Goal: Information Seeking & Learning: Learn about a topic

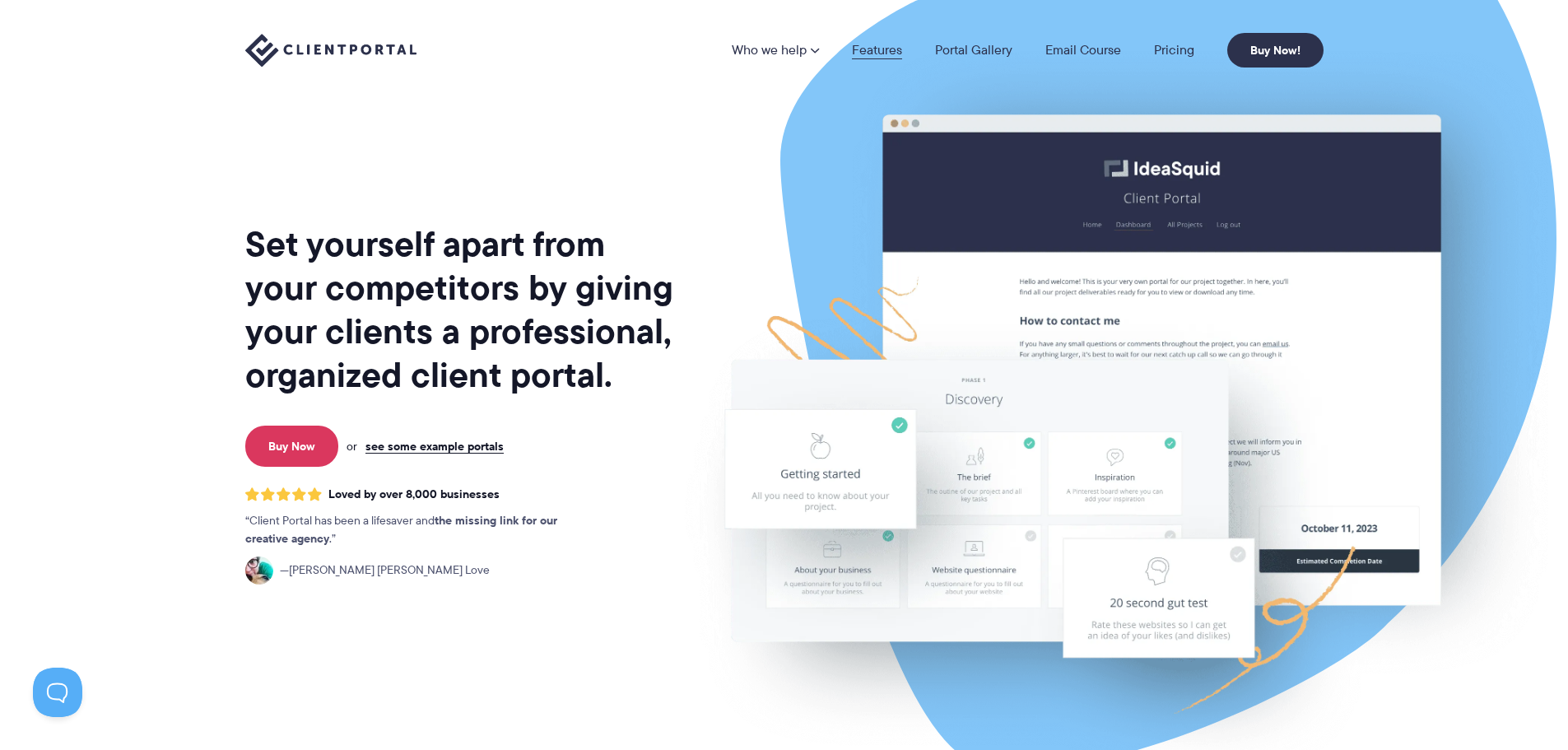
click at [859, 47] on link "Features" at bounding box center [876, 50] width 50 height 13
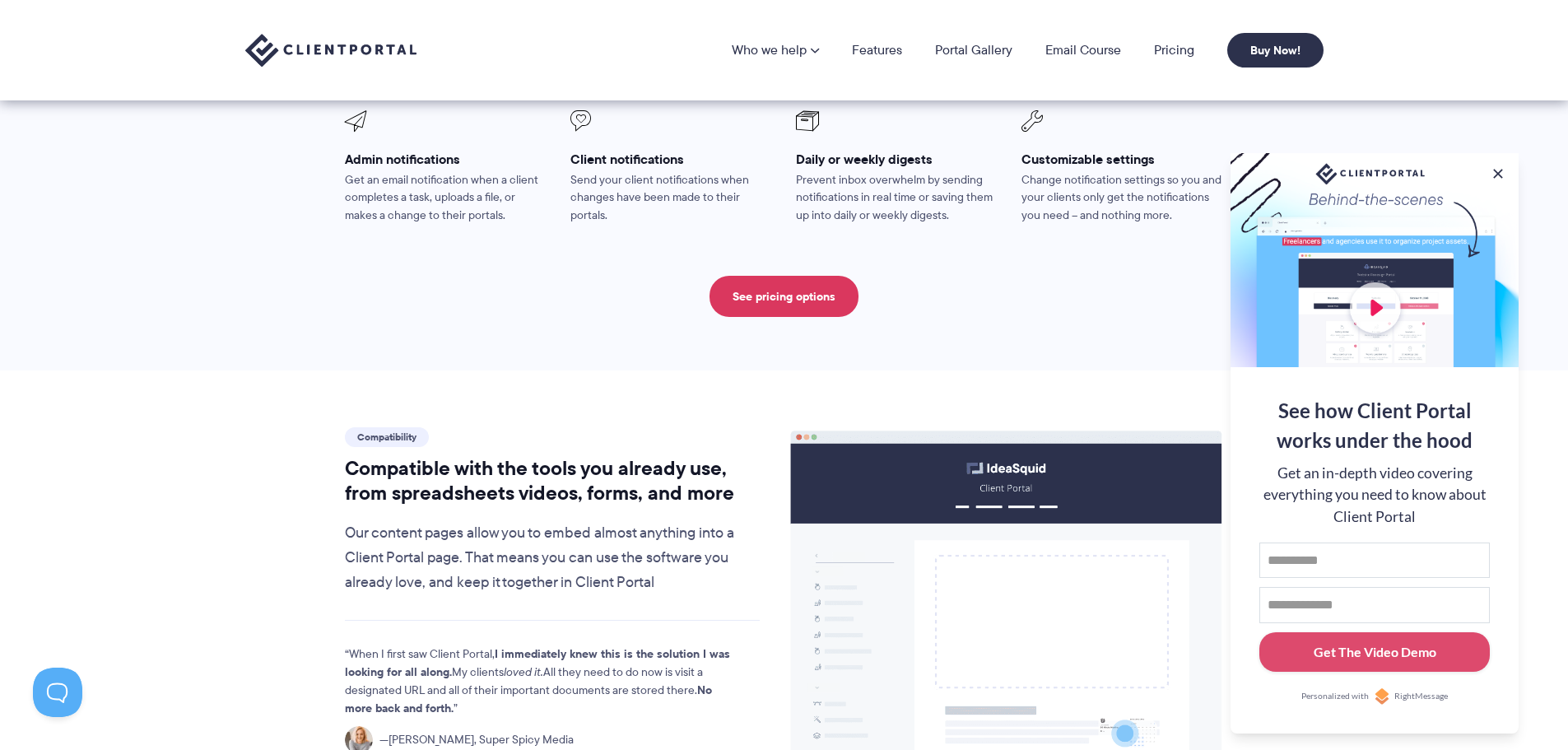
scroll to position [1533, 0]
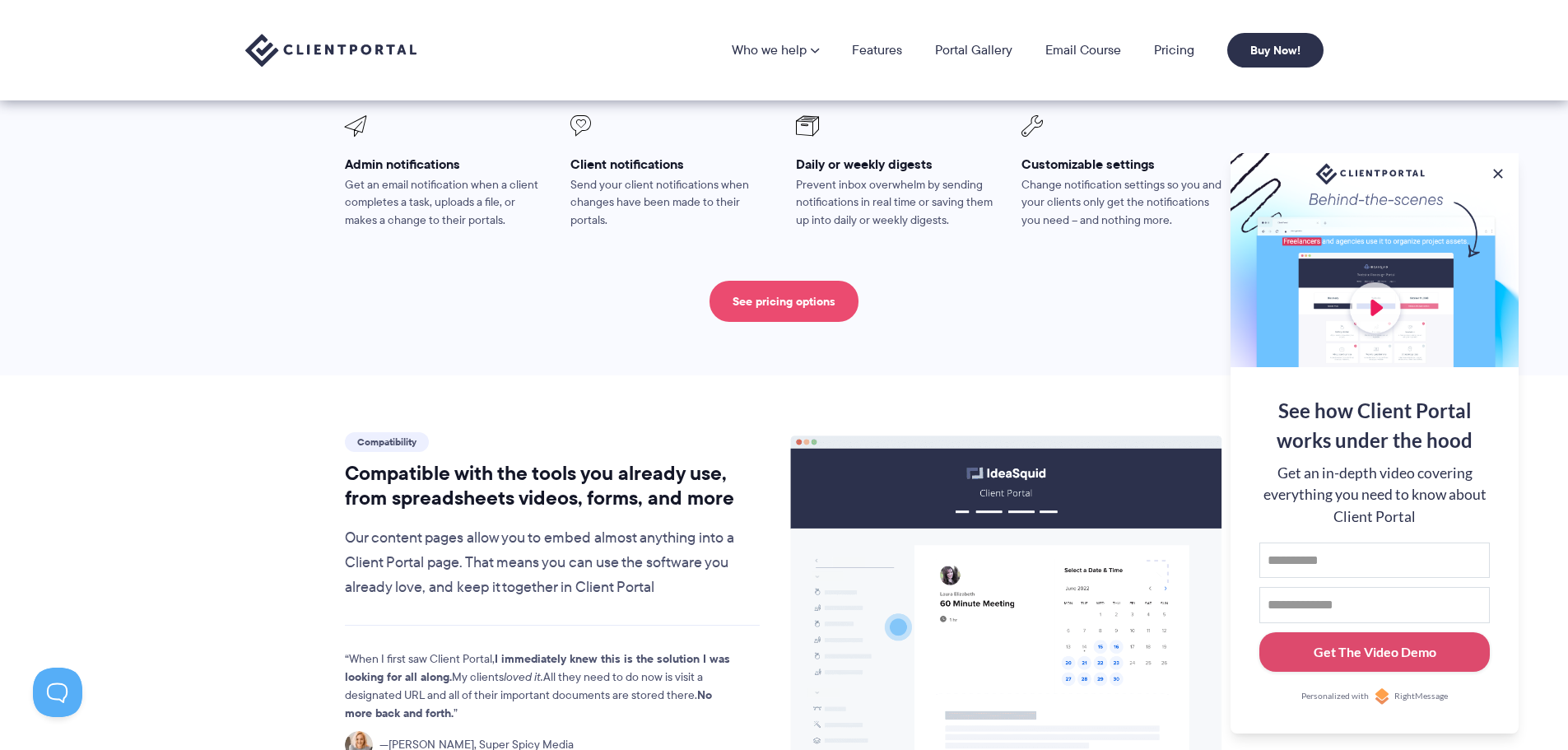
click at [781, 281] on link "See pricing options" at bounding box center [783, 301] width 149 height 42
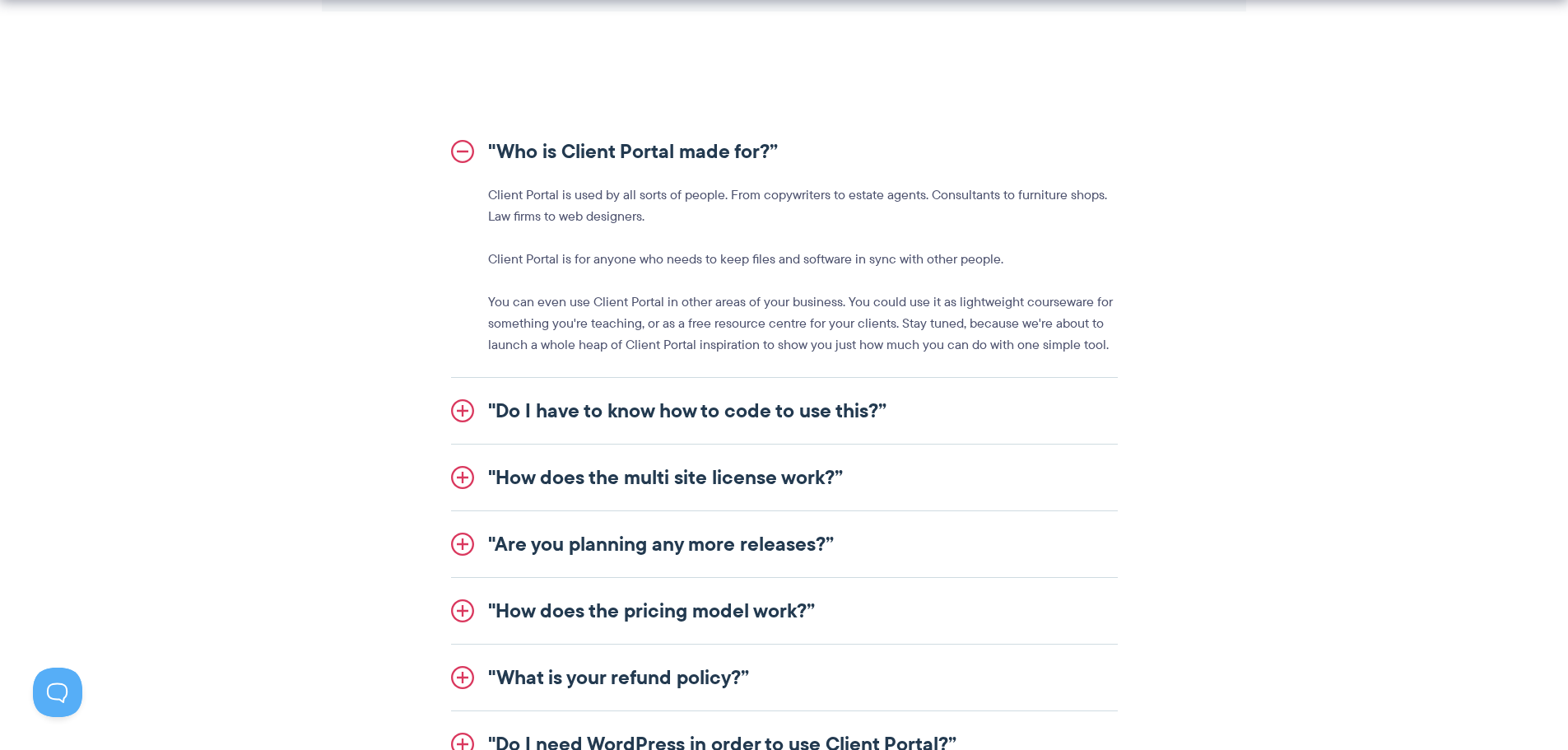
scroll to position [1924, 0]
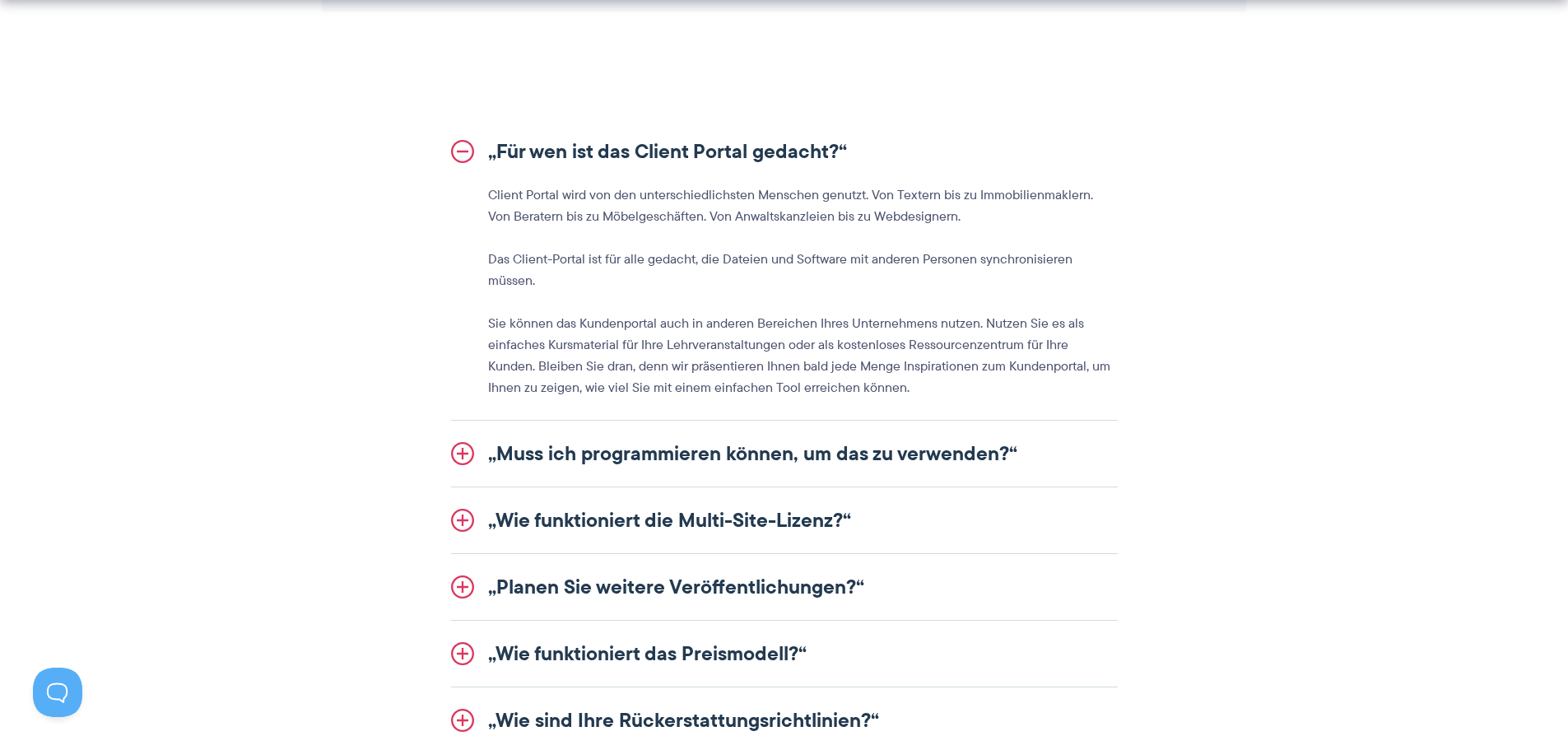
click at [546, 438] on font "„Muss ich programmieren können, um das zu verwenden?“" at bounding box center [753, 453] width 529 height 30
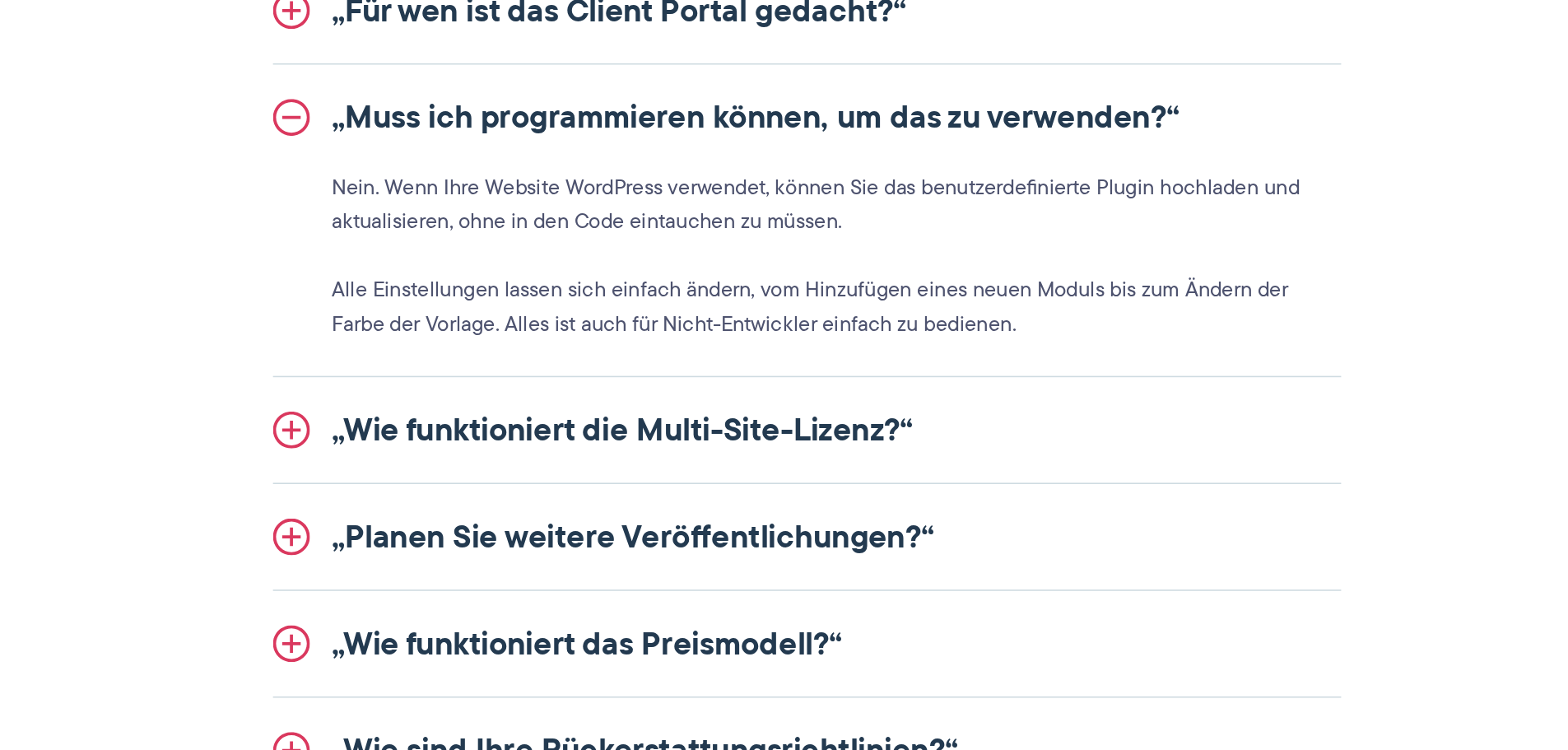
click at [561, 414] on font "„Wie funktioniert die Multi-Site-Lizenz?“" at bounding box center [669, 412] width 363 height 30
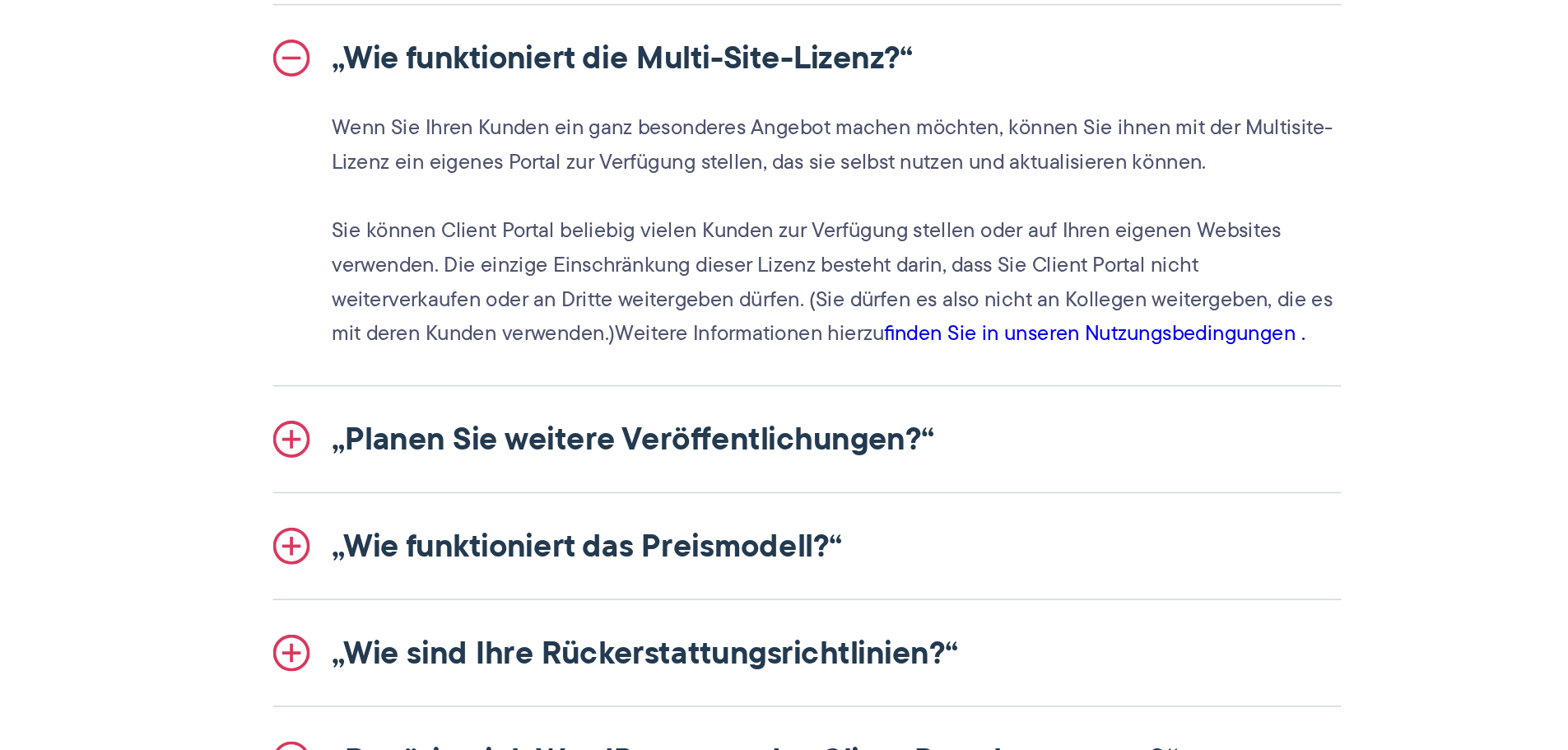
click at [561, 518] on font "„Planen Sie weitere Veröffentlichungen?“" at bounding box center [676, 522] width 376 height 30
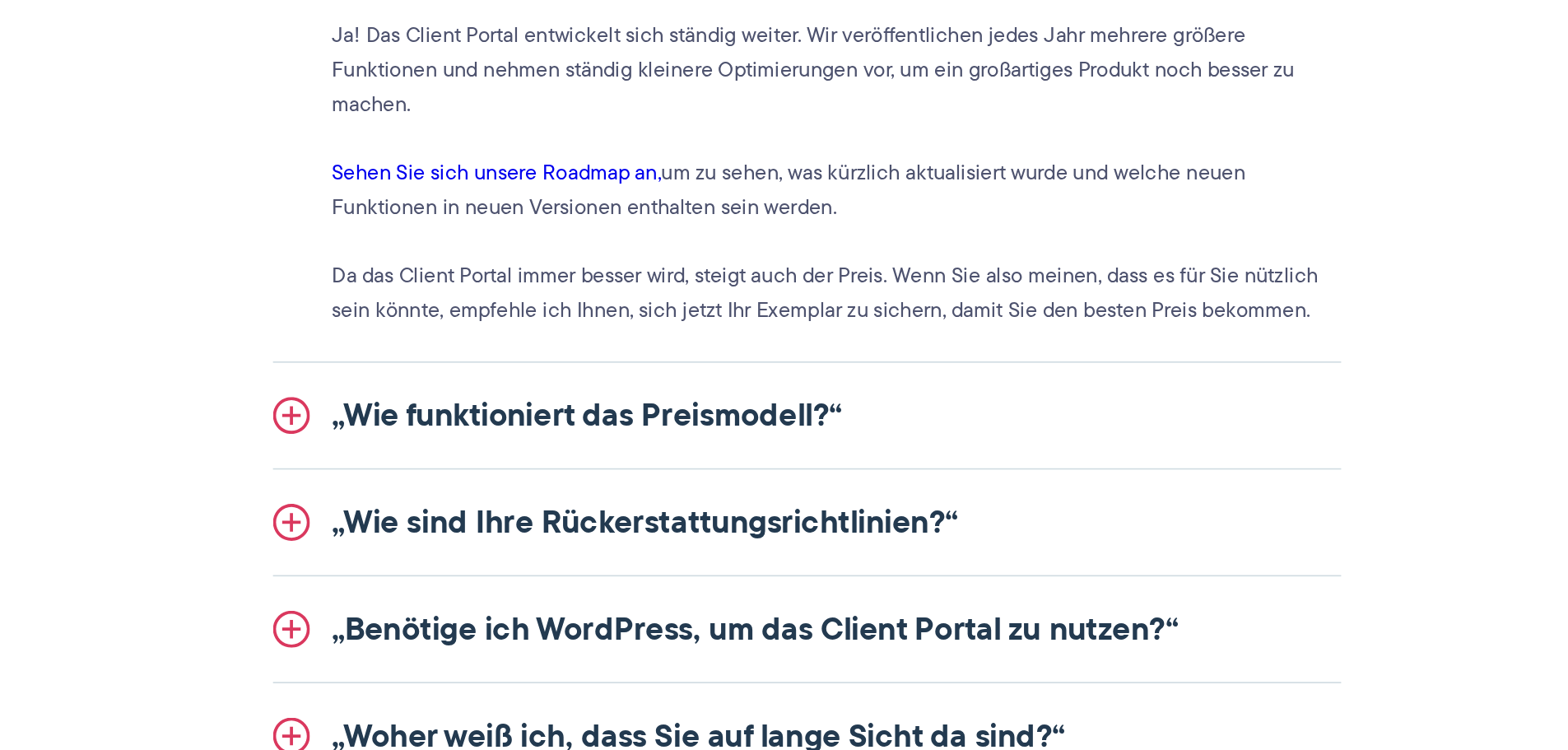
scroll to position [2016, 0]
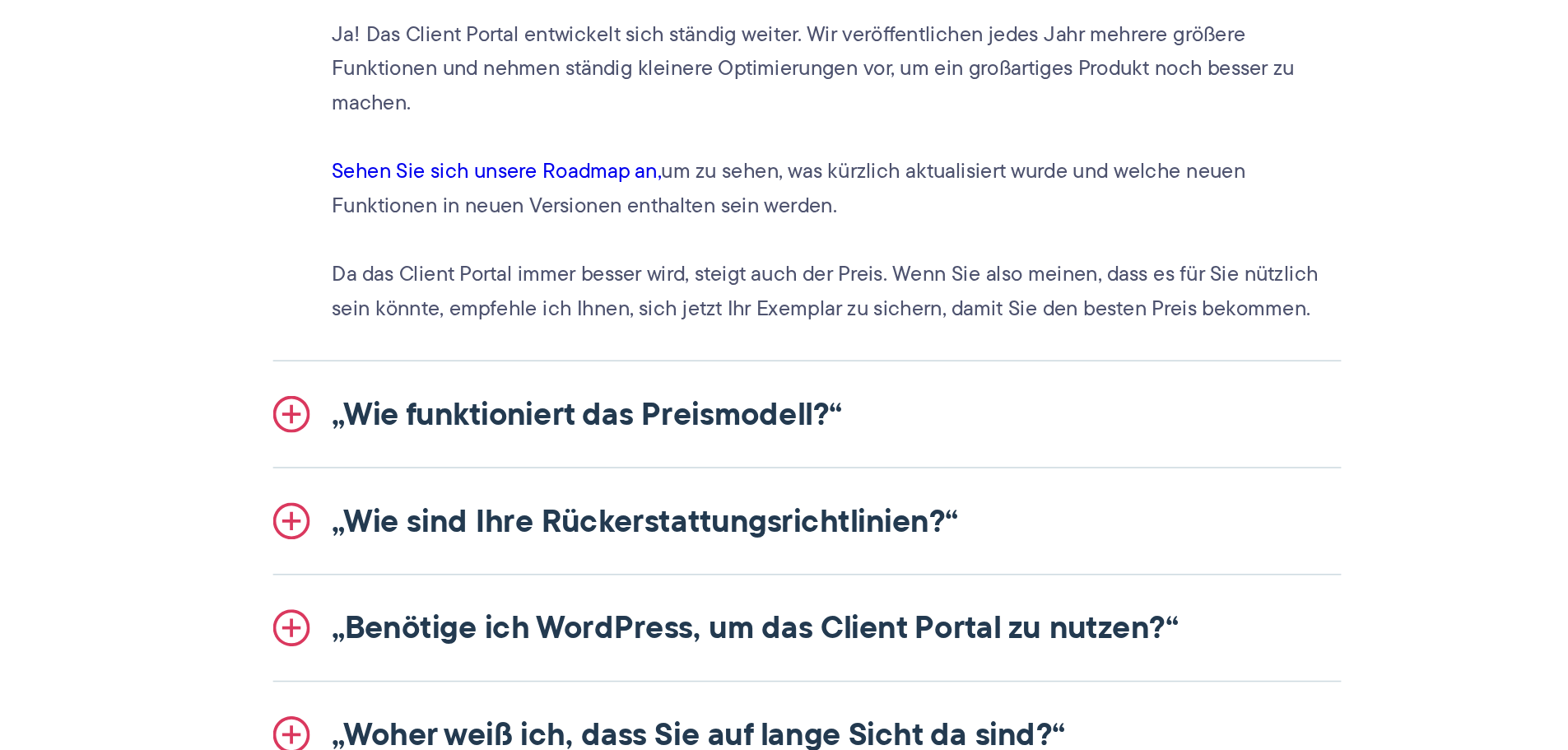
click at [561, 525] on font "„Wie funktioniert das Preismodell?“" at bounding box center [647, 539] width 319 height 30
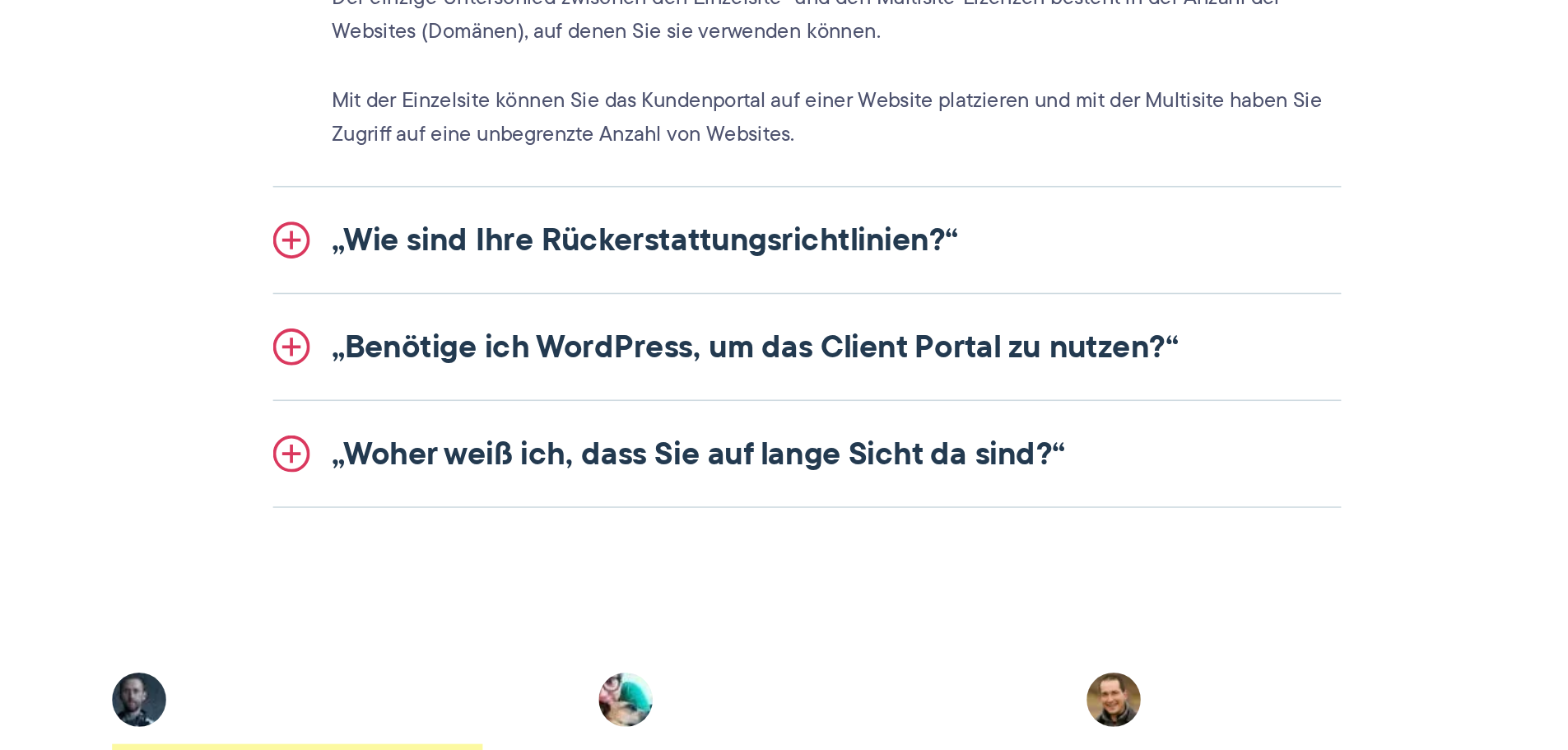
scroll to position [2172, 0]
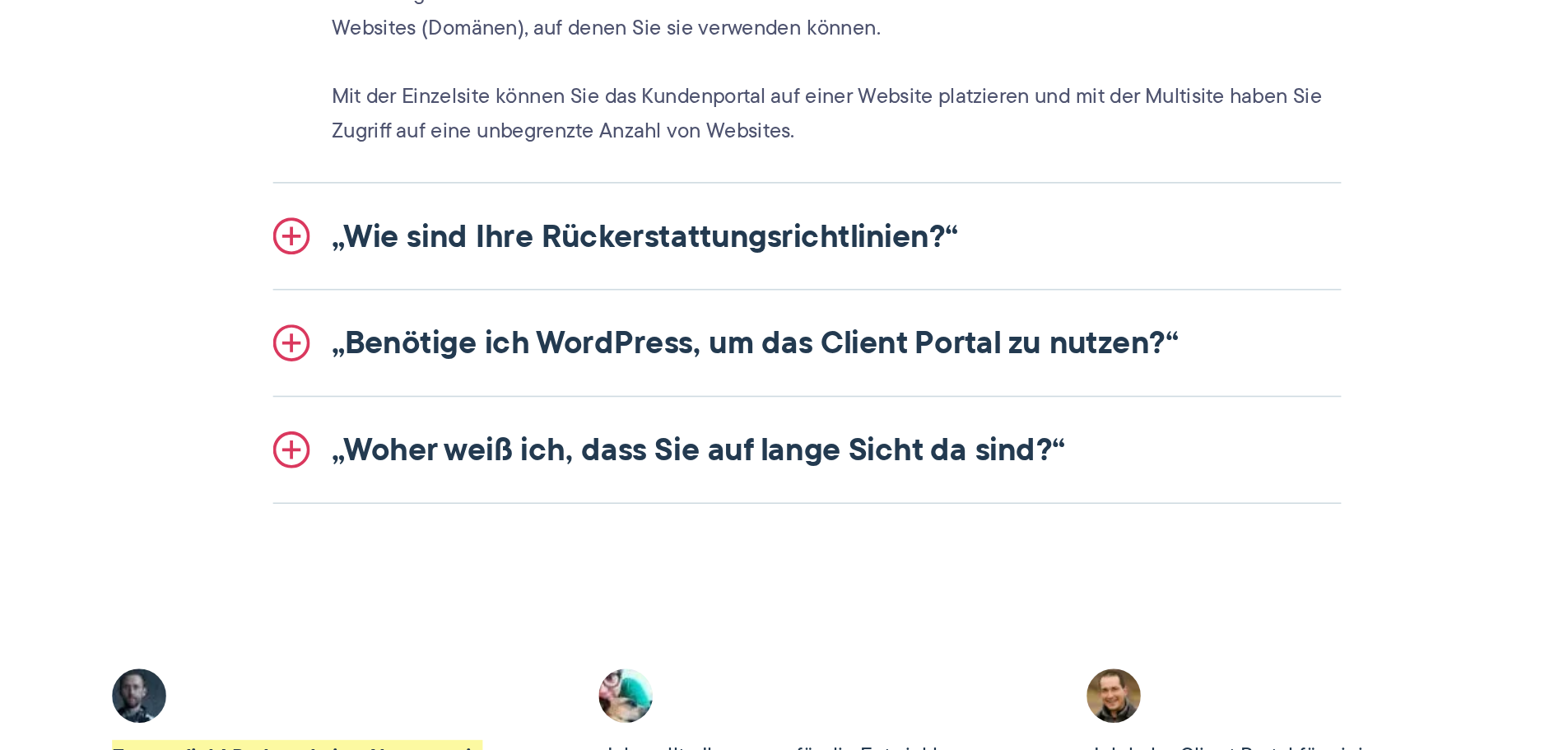
click at [561, 514] on link "„Benötige ich WordPress, um das Client Portal zu nutzen?“" at bounding box center [784, 495] width 667 height 66
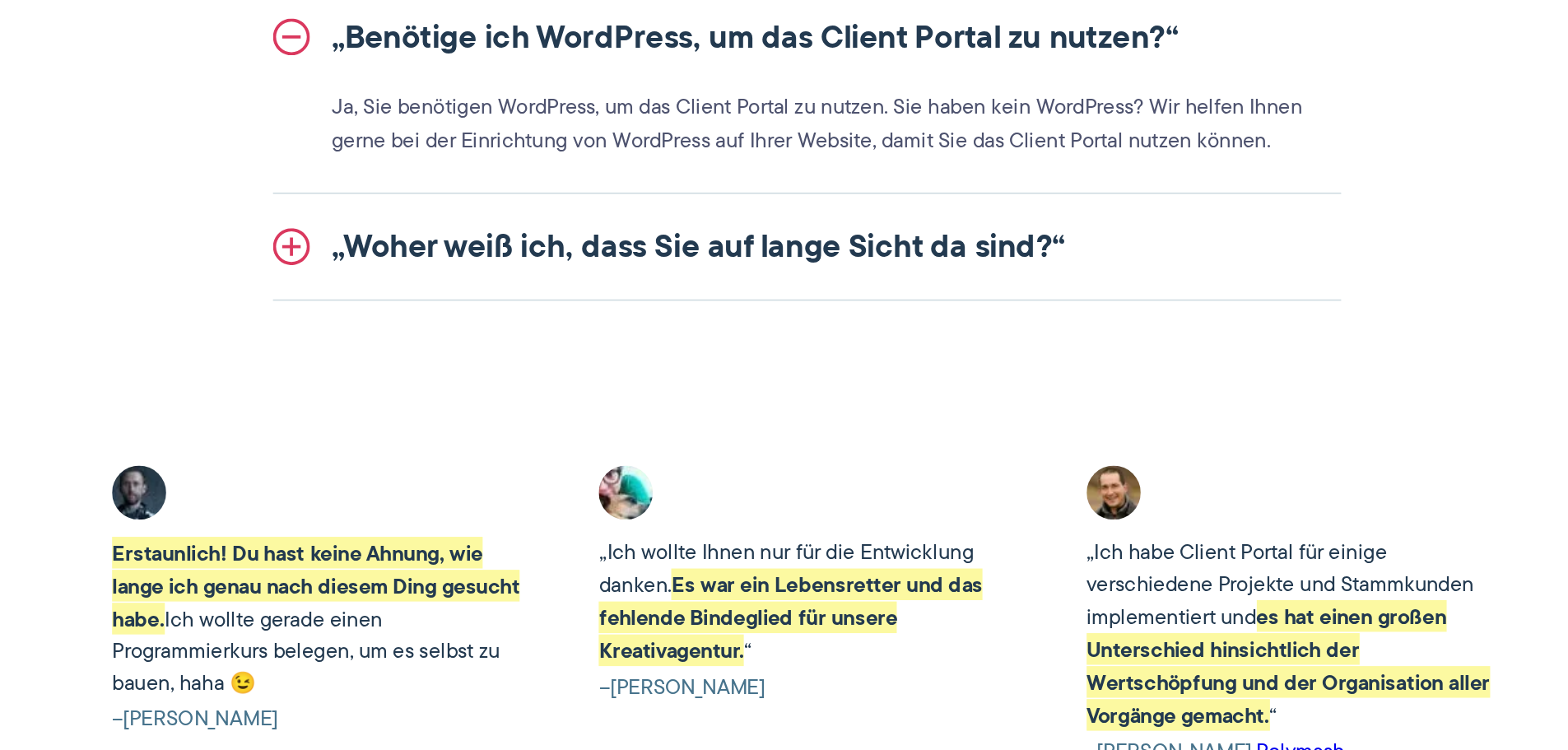
click at [681, 432] on font "„Woher weiß ich, dass Sie auf lange Sicht da sind?“" at bounding box center [718, 433] width 458 height 30
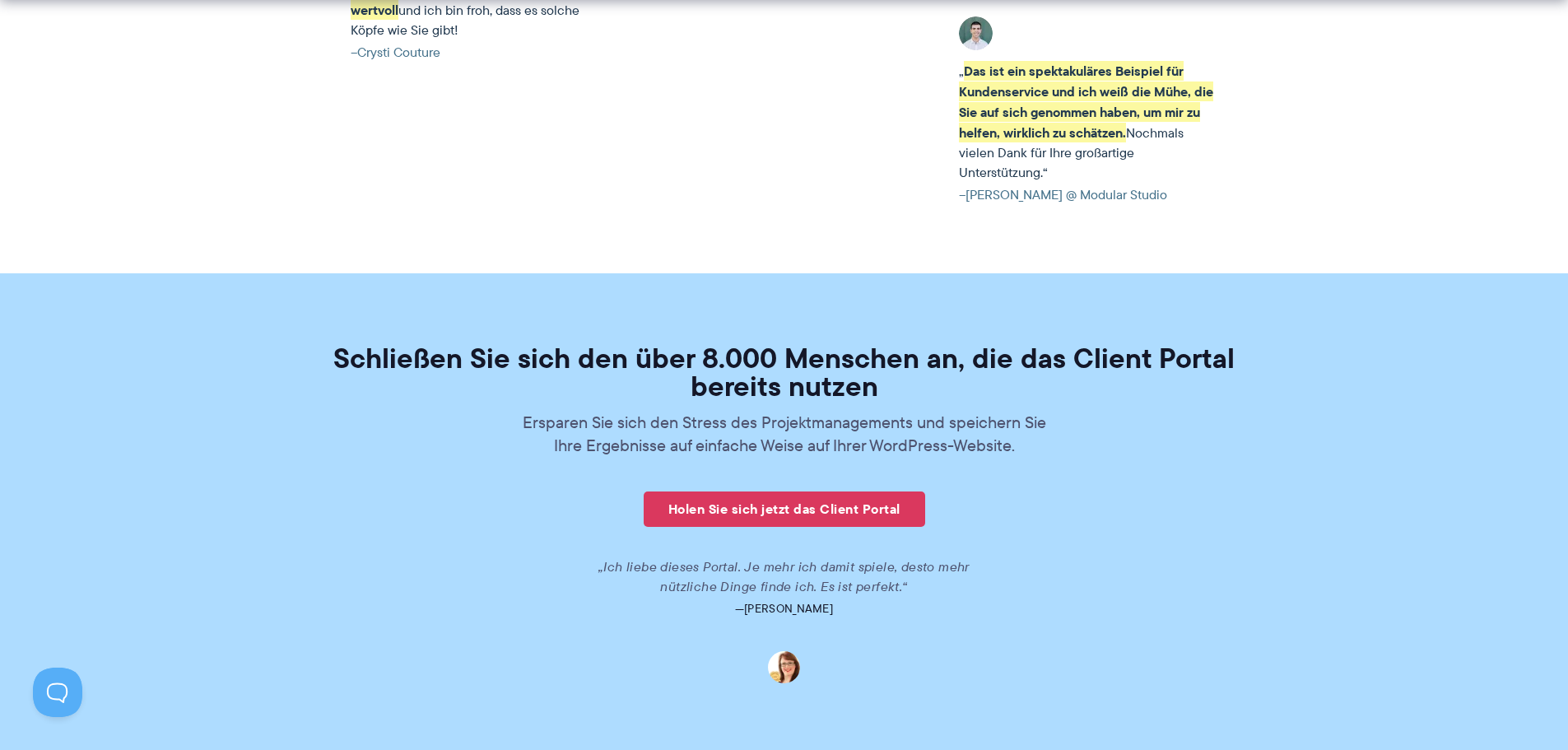
scroll to position [3951, 0]
click at [739, 498] on font "Holen Sie sich jetzt das Client Portal" at bounding box center [784, 507] width 232 height 19
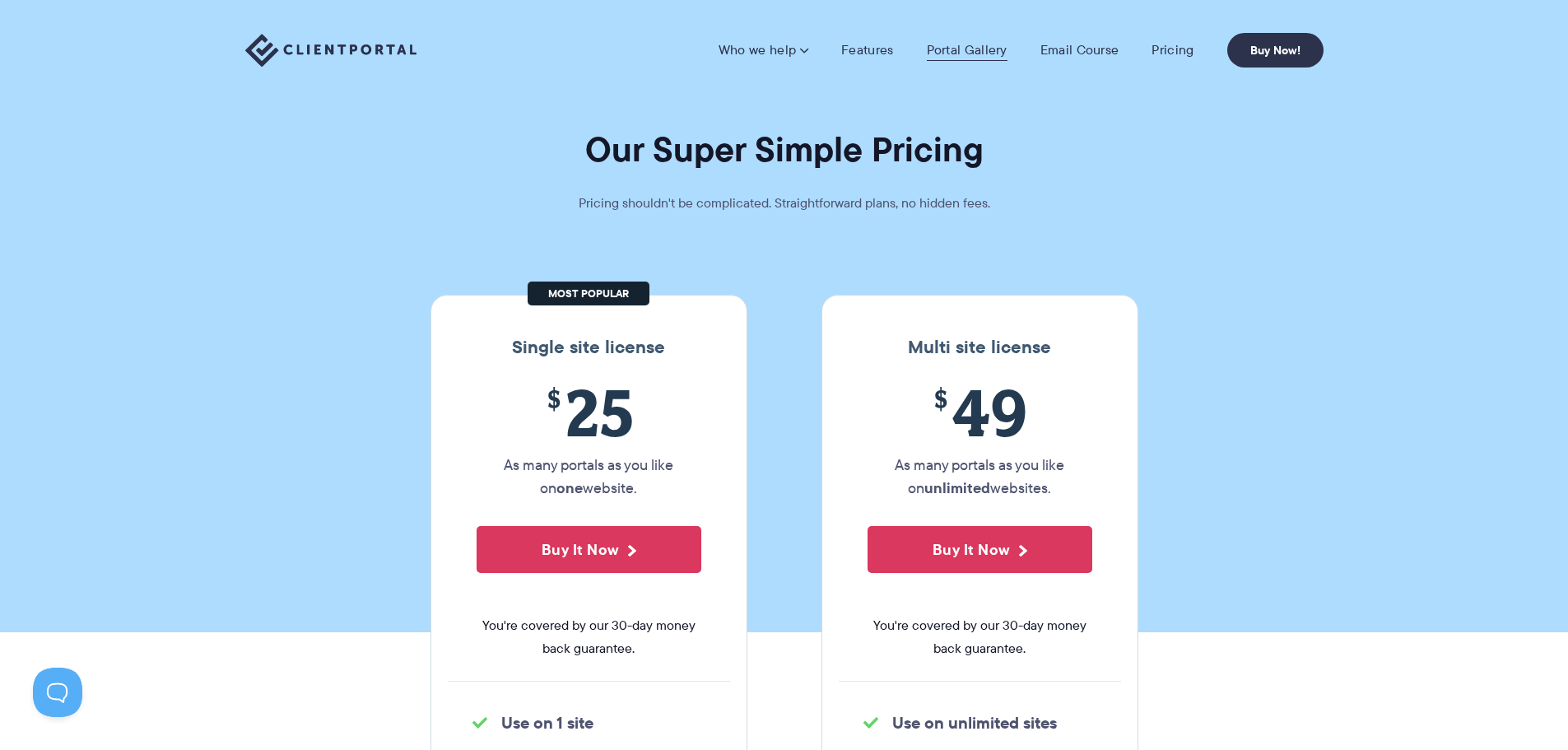
click at [949, 44] on link "Portal Gallery" at bounding box center [967, 50] width 80 height 17
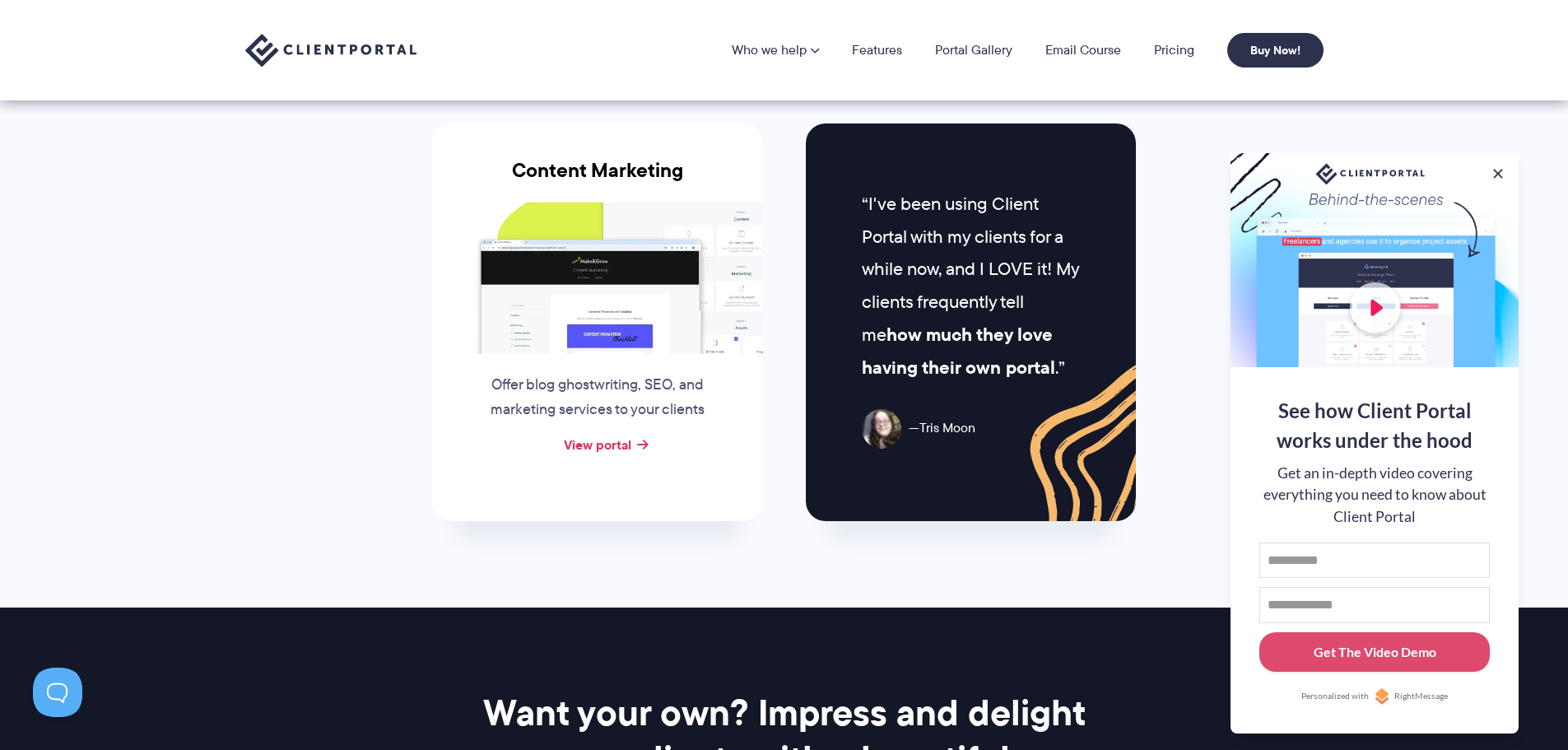
scroll to position [1648, 0]
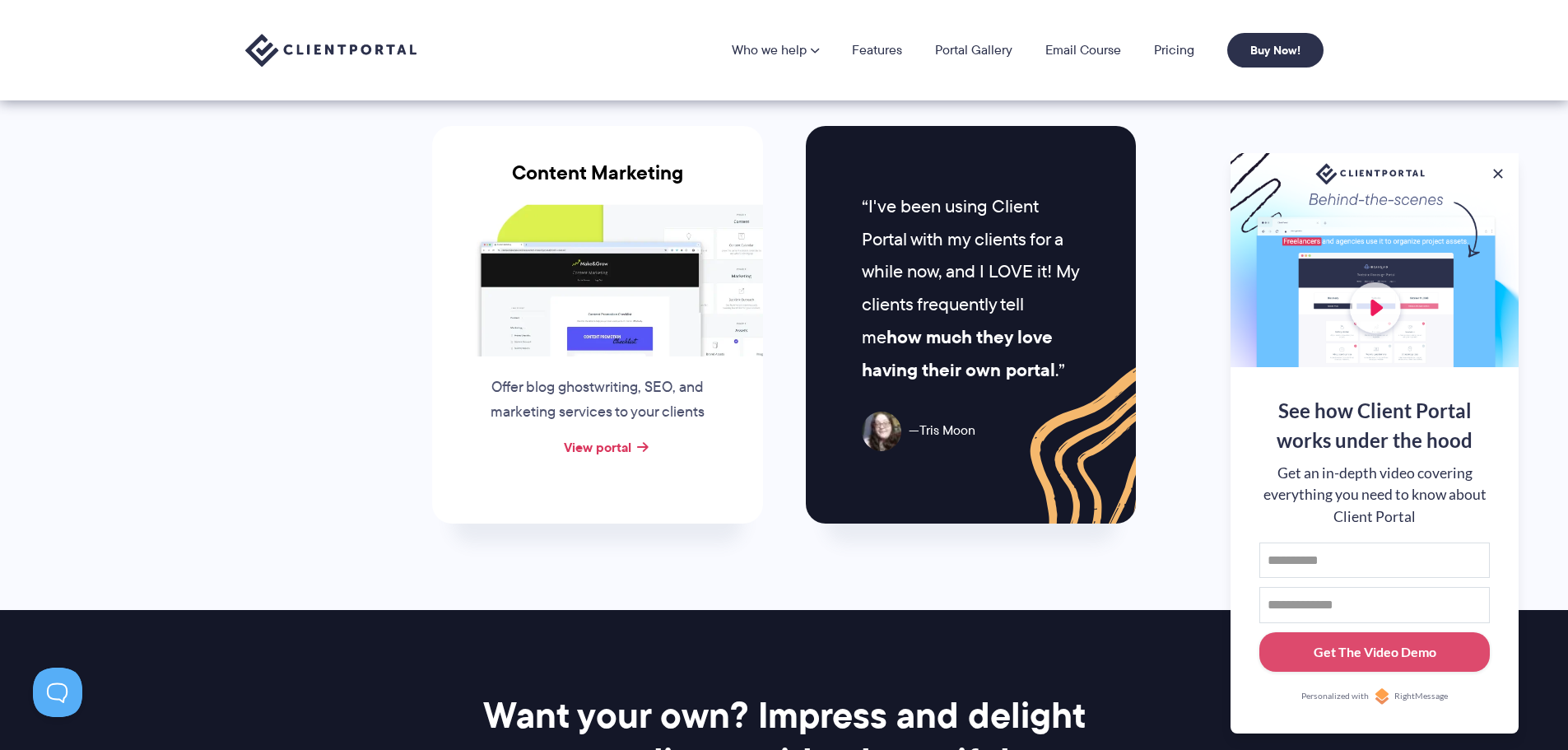
click at [646, 311] on img at bounding box center [597, 280] width 331 height 151
click at [597, 444] on link "View portal" at bounding box center [597, 446] width 67 height 19
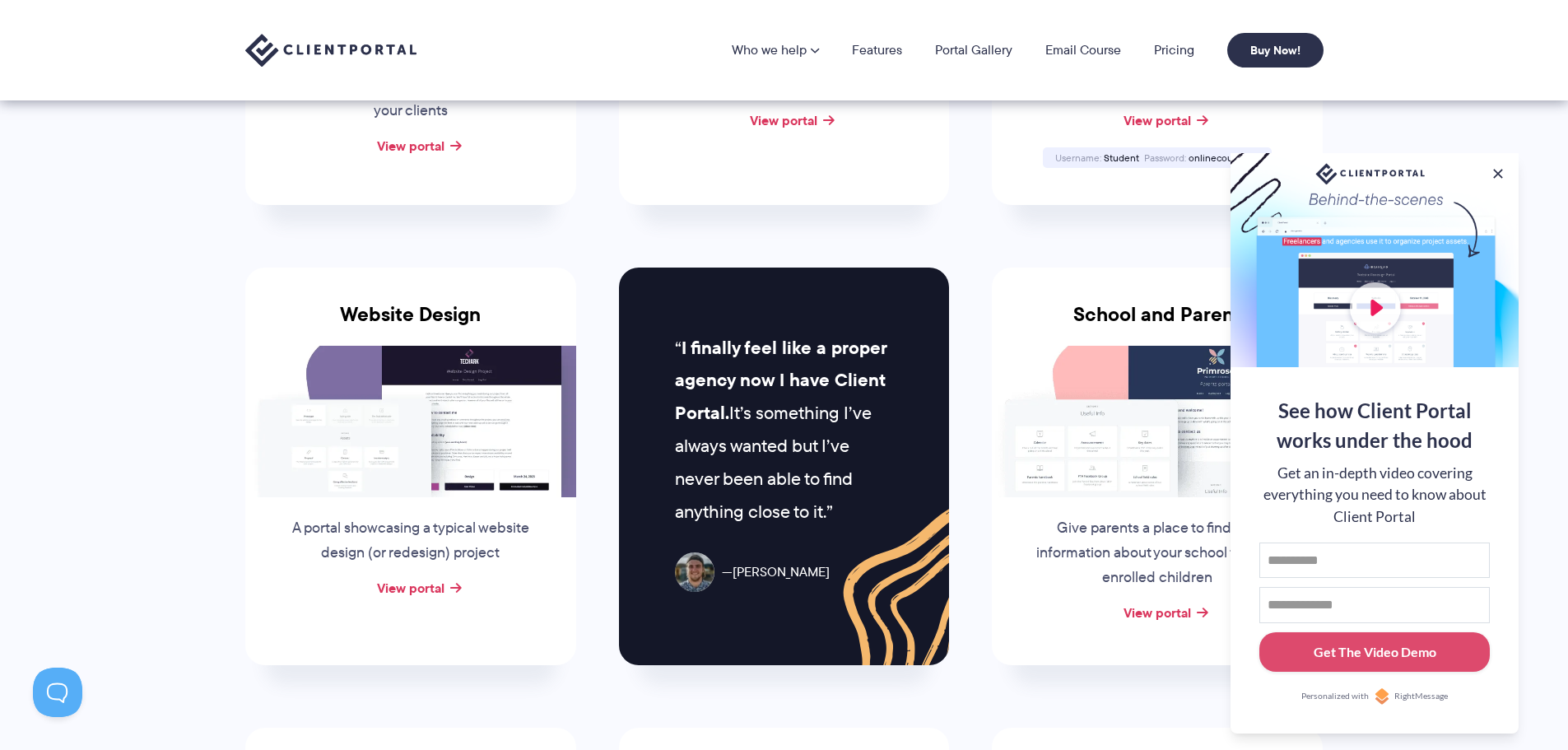
scroll to position [579, 0]
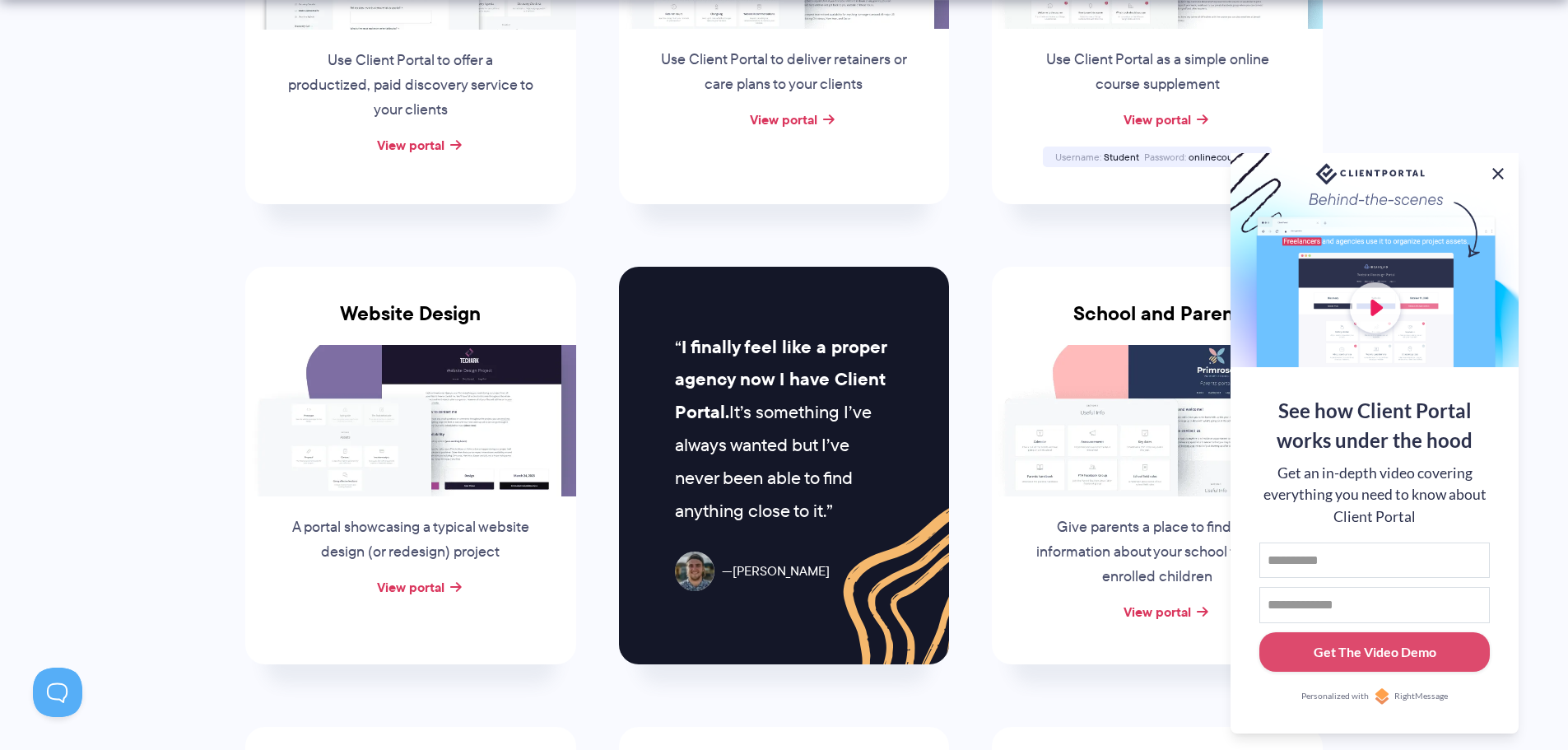
click at [1500, 171] on button at bounding box center [1497, 173] width 19 height 19
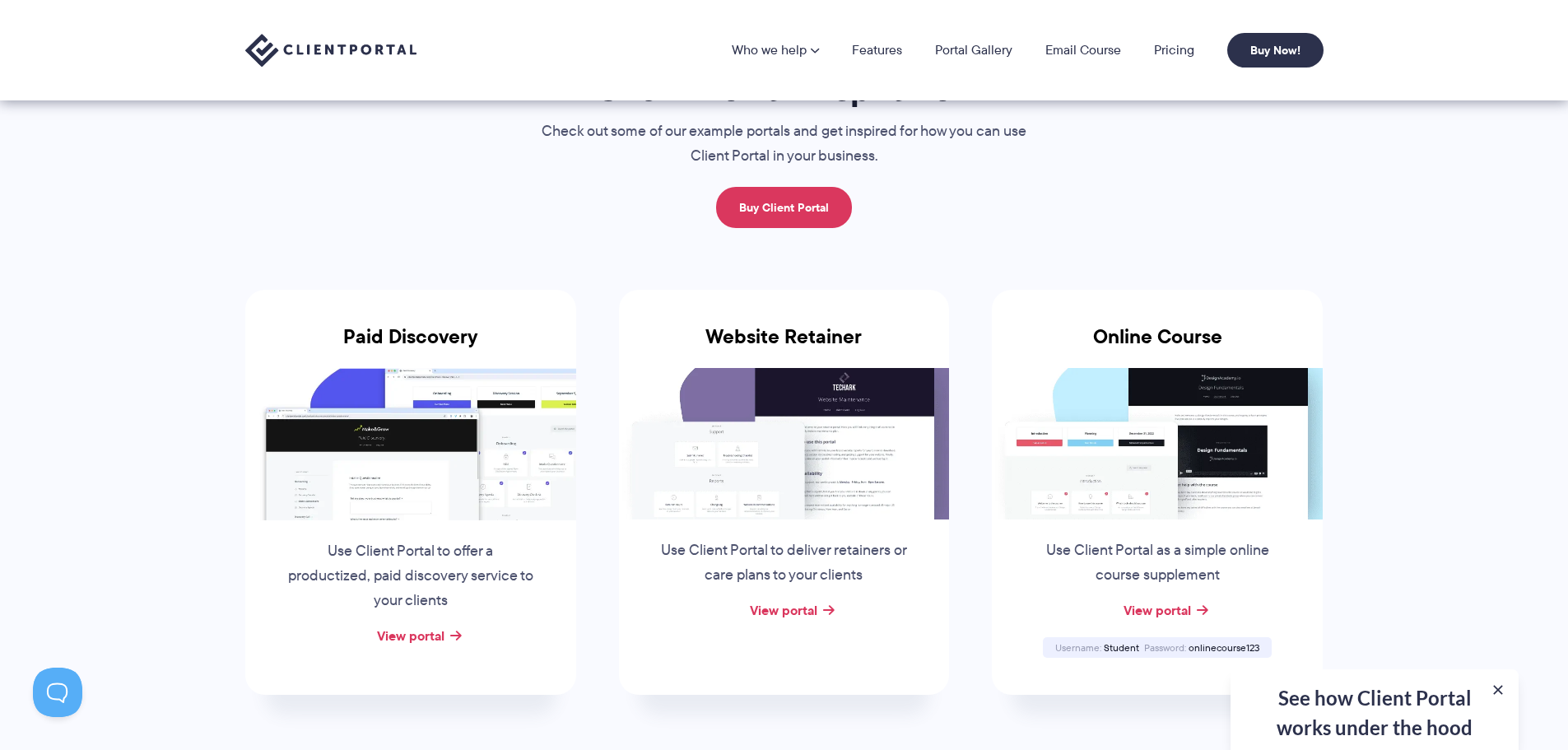
scroll to position [86, 0]
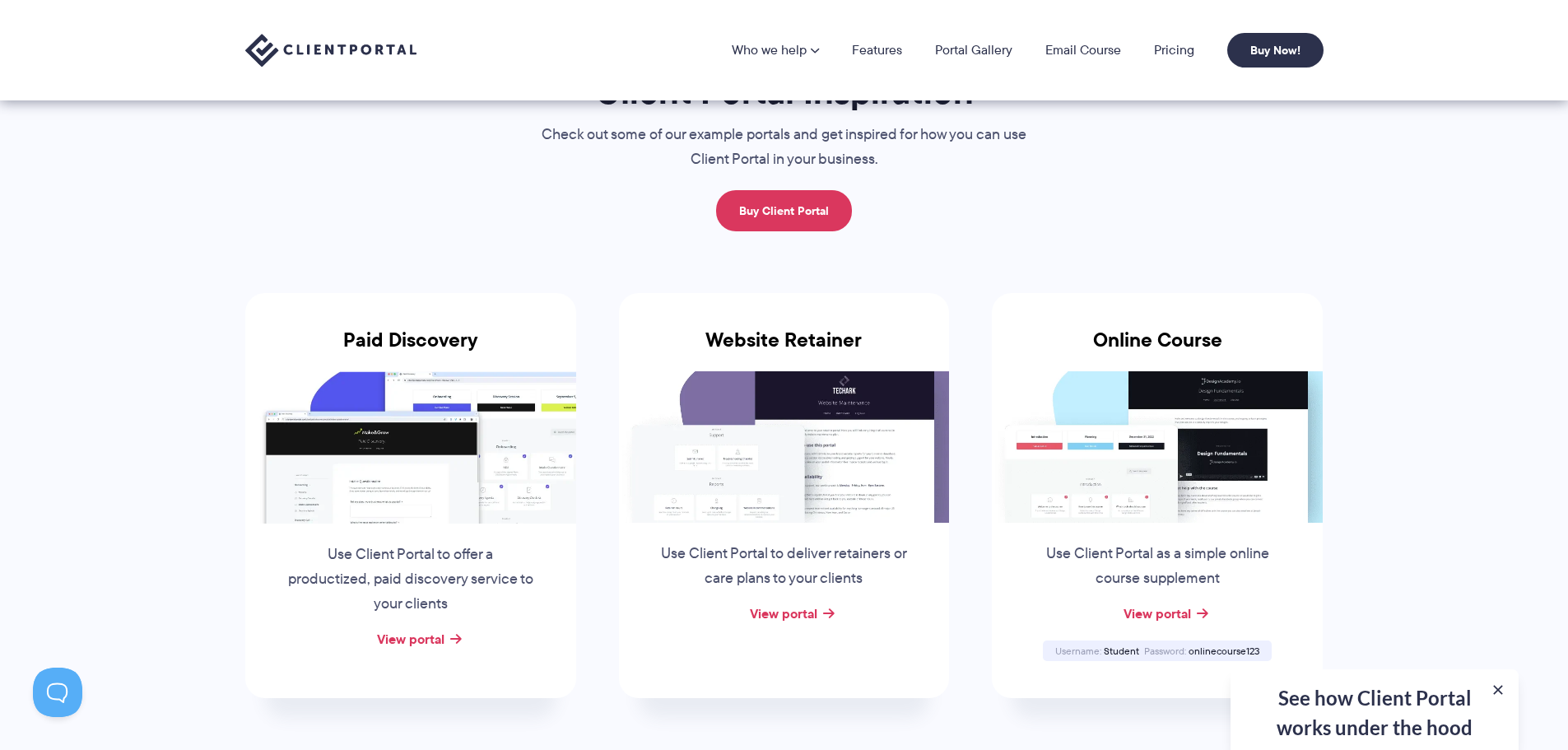
click at [382, 436] on img at bounding box center [411, 447] width 331 height 151
click at [400, 635] on link "View portal" at bounding box center [410, 638] width 67 height 19
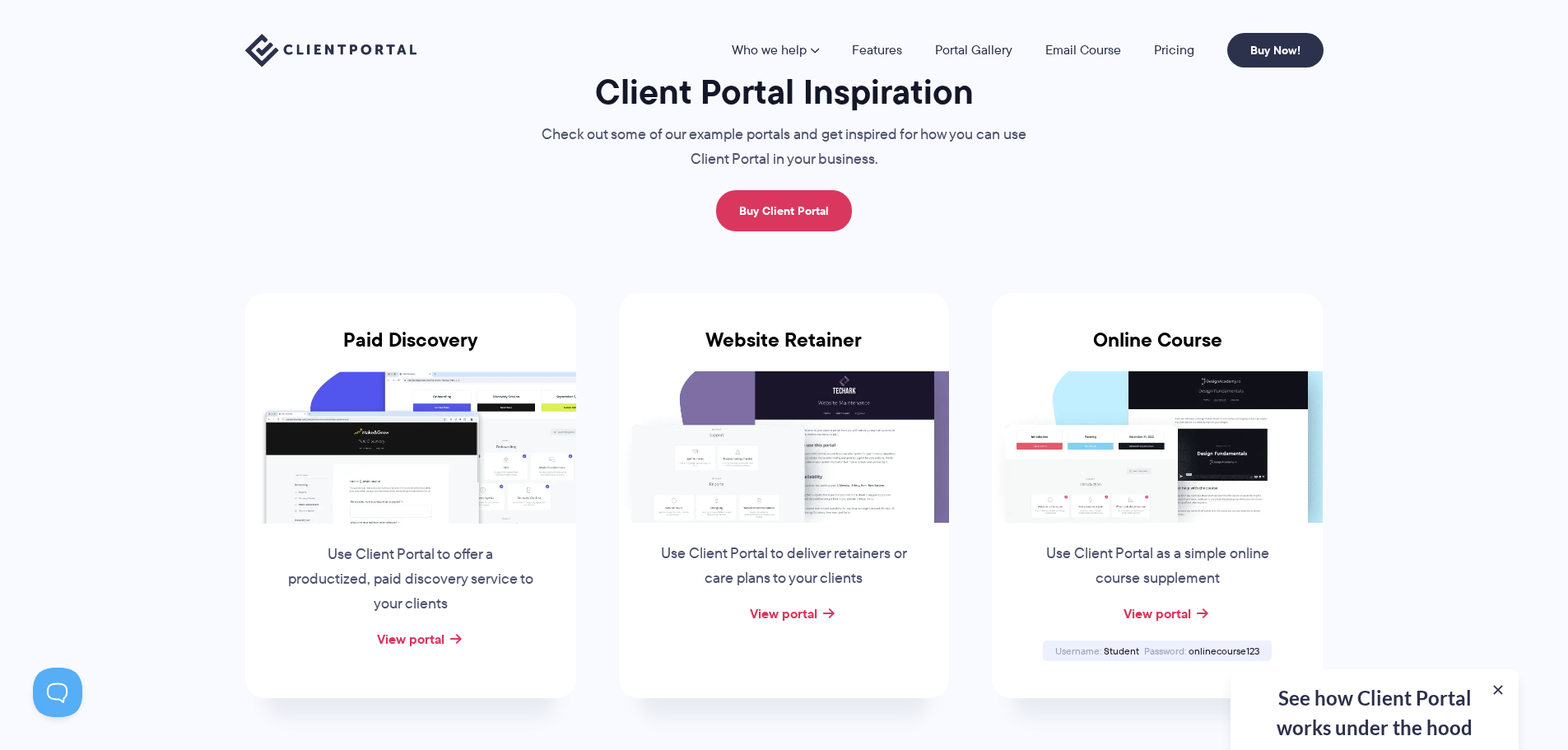
scroll to position [0, 0]
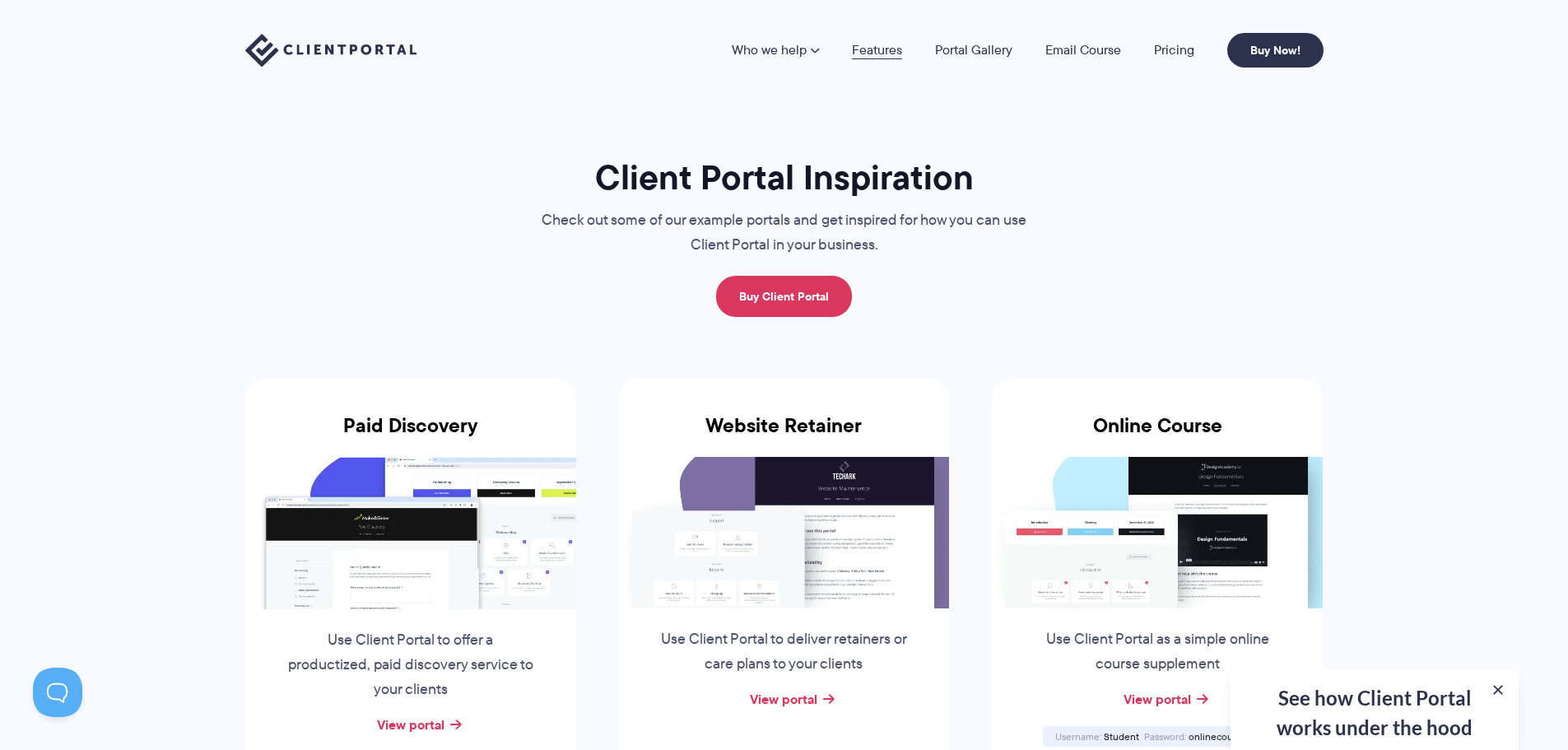
click at [892, 51] on link "Features" at bounding box center [876, 50] width 50 height 13
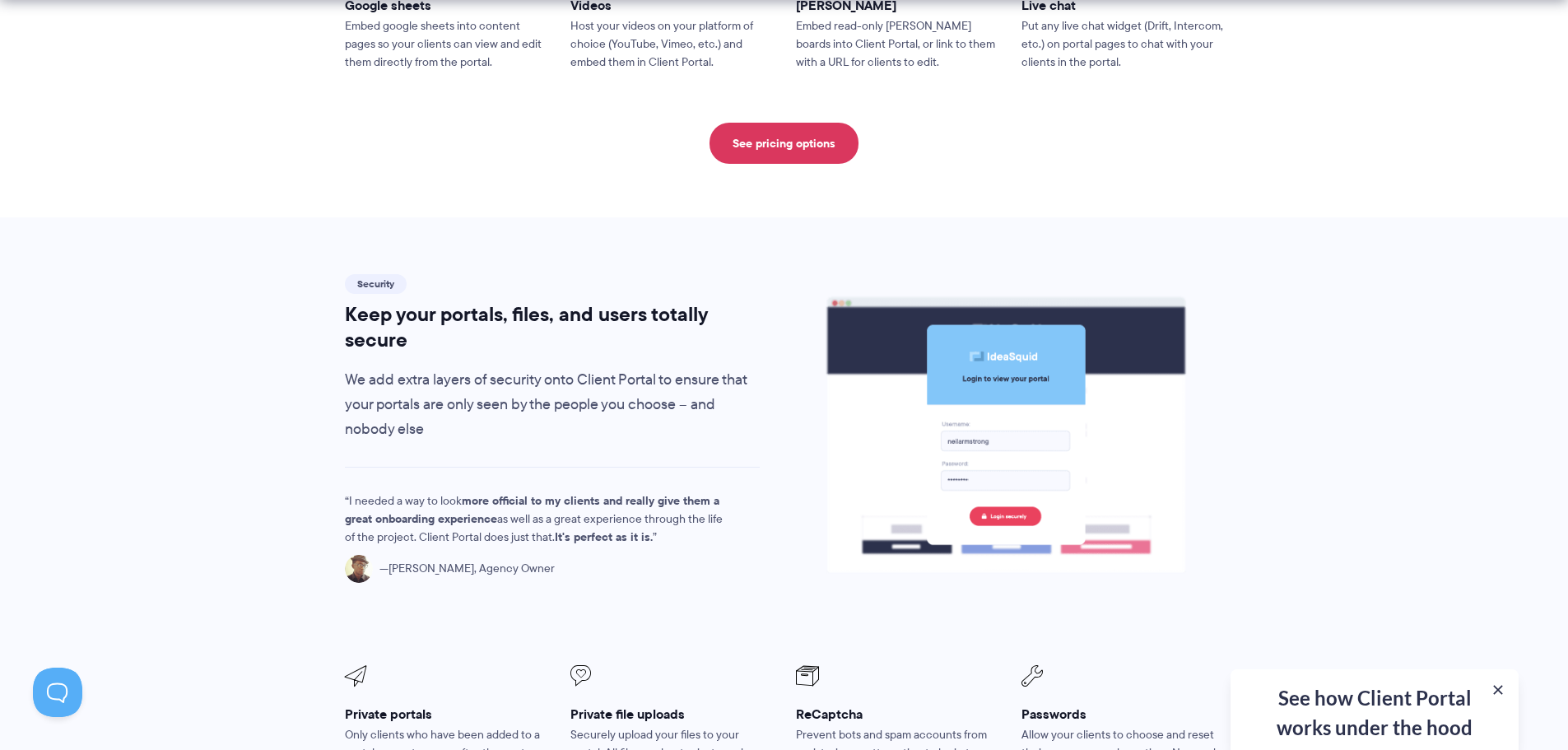
scroll to position [2546, 0]
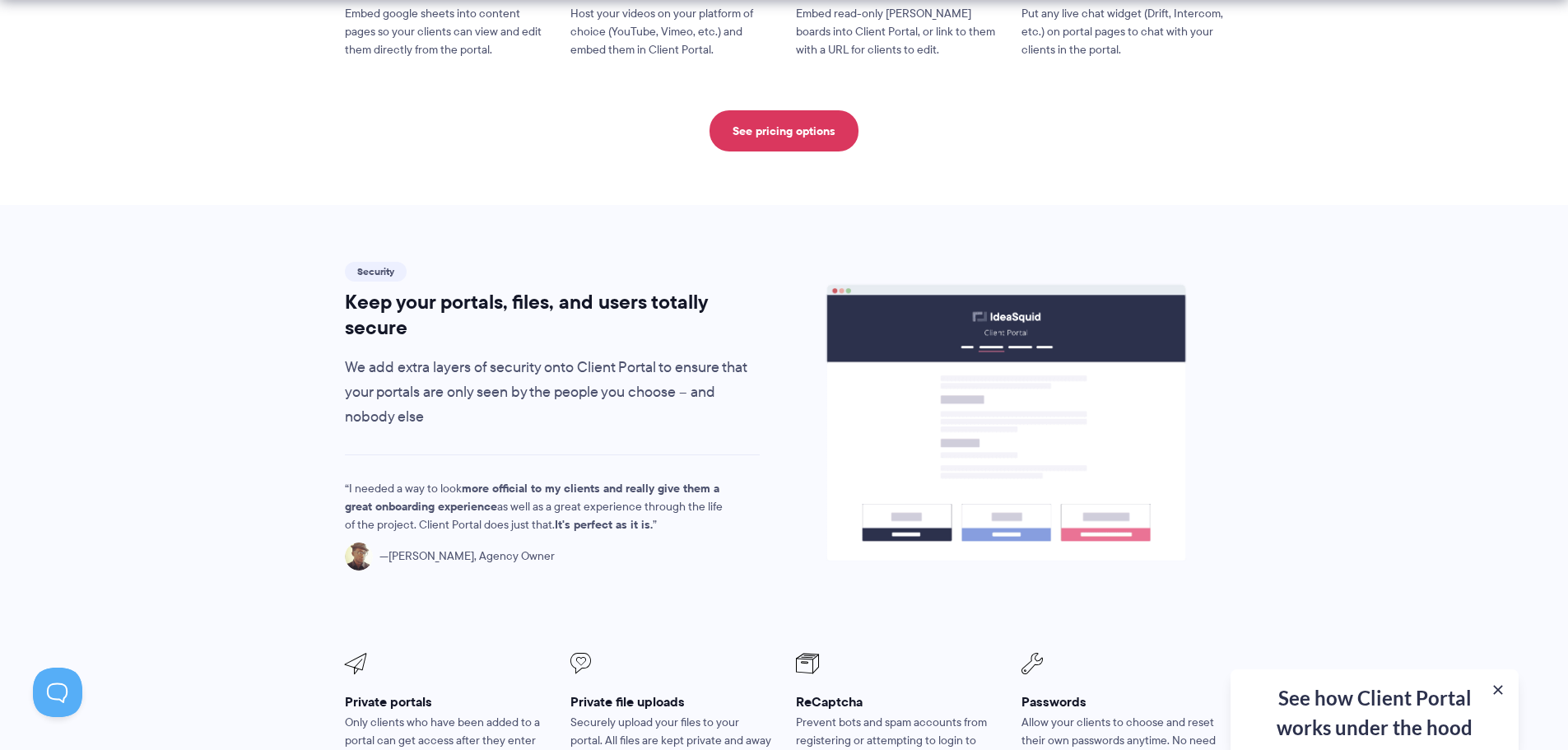
click at [1400, 699] on div "See how Client Portal works under the hood Get an in-depth video covering every…" at bounding box center [1374, 709] width 288 height 80
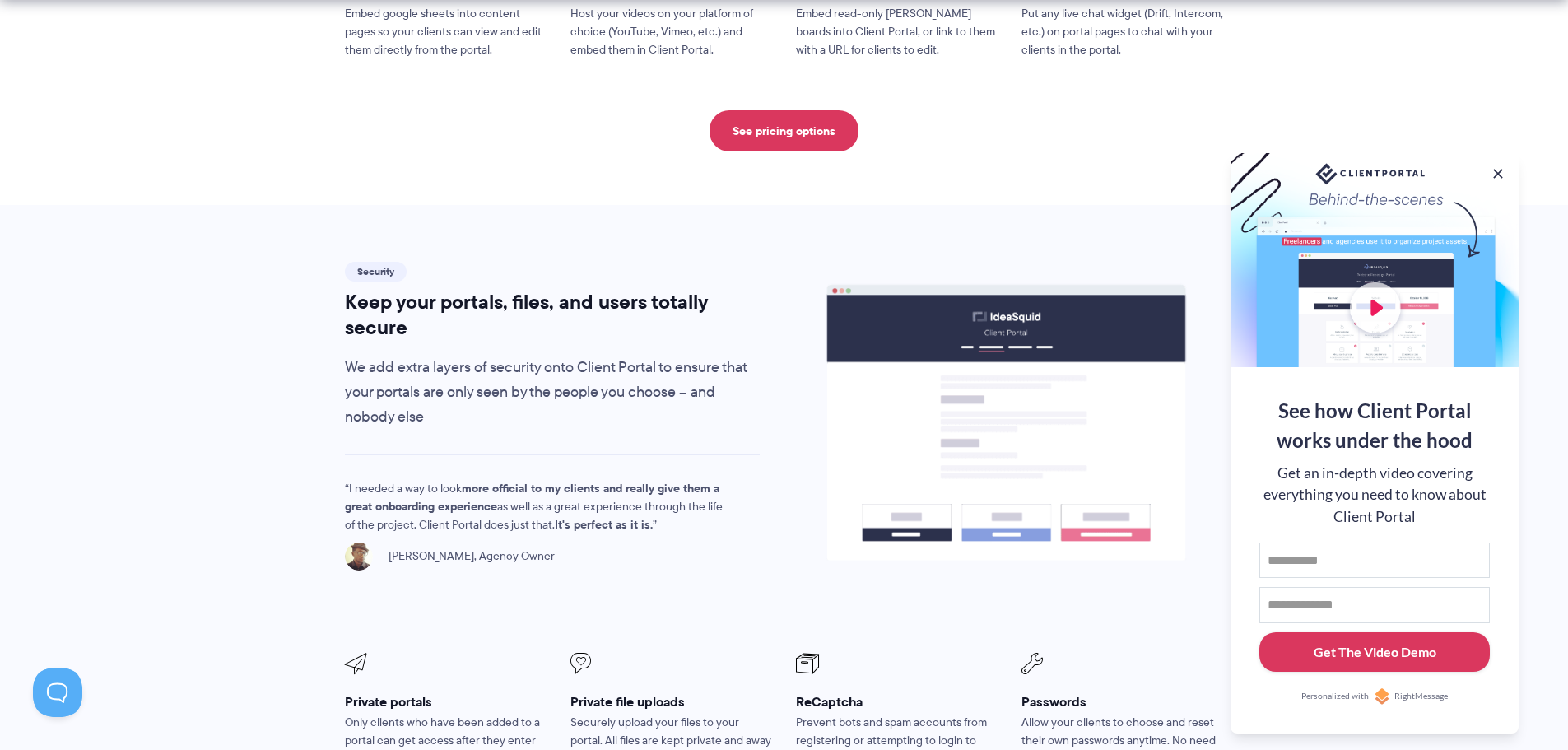
click at [1363, 636] on button "Get The Video Demo" at bounding box center [1375, 652] width 231 height 41
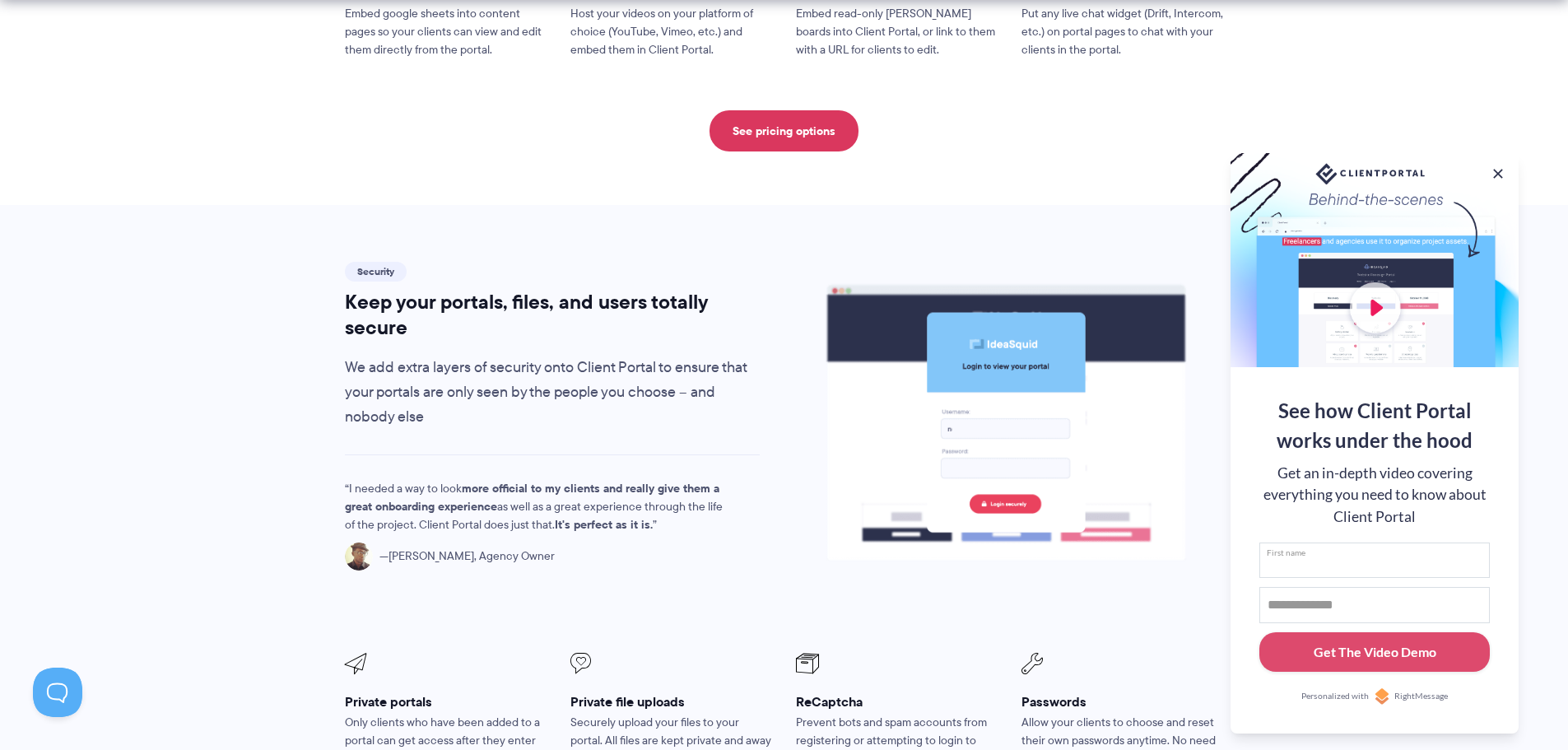
click at [1349, 565] on input "First name" at bounding box center [1375, 560] width 231 height 36
type input "****"
drag, startPoint x: 1321, startPoint y: 606, endPoint x: 1176, endPoint y: 26, distance: 597.9
click at [1176, 26] on li "Live chat Put any live chat widget (Drift, Intercom, etc.) on portal pages to c…" at bounding box center [1123, 2] width 225 height 138
click at [1297, 613] on input "Email address" at bounding box center [1375, 604] width 231 height 36
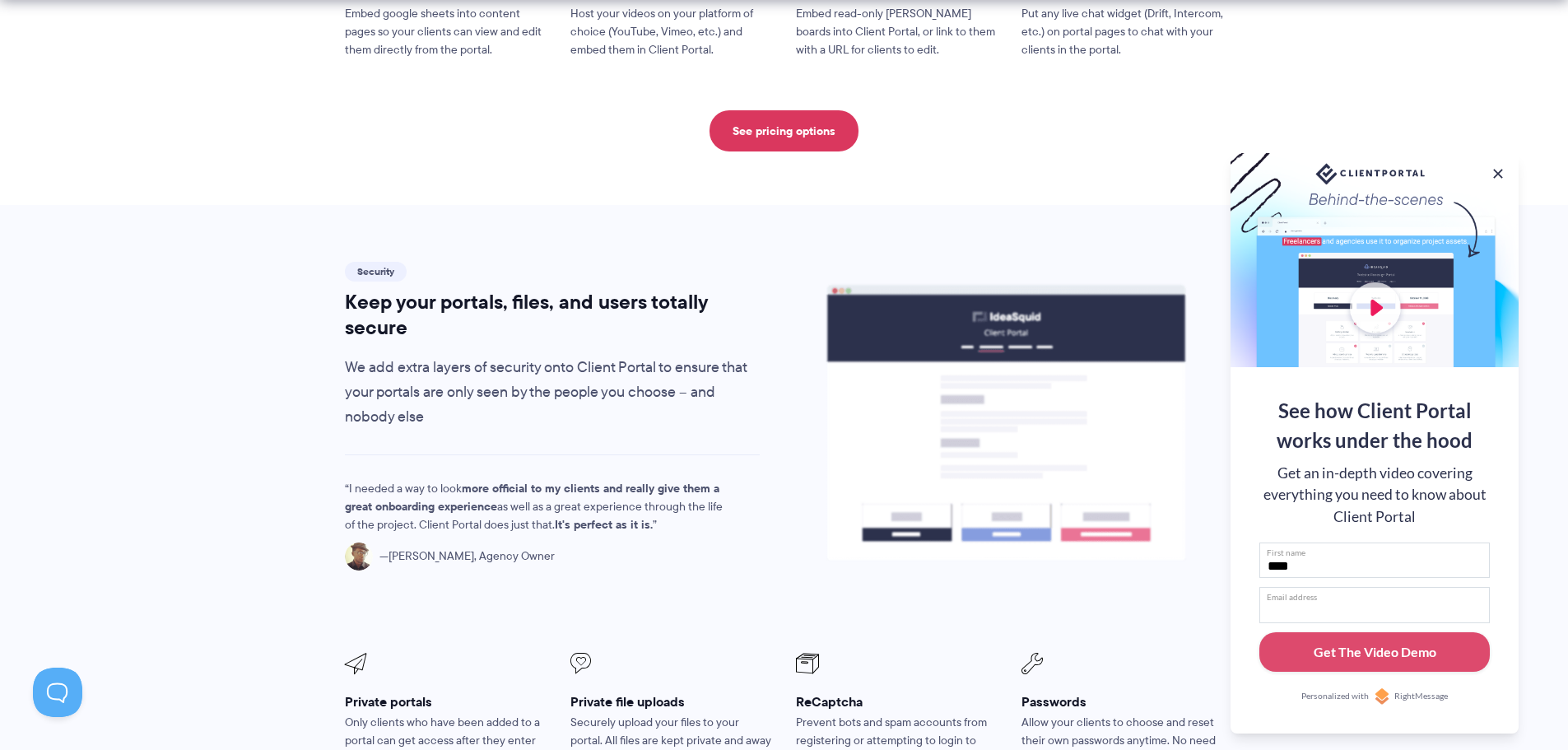
type input "**********"
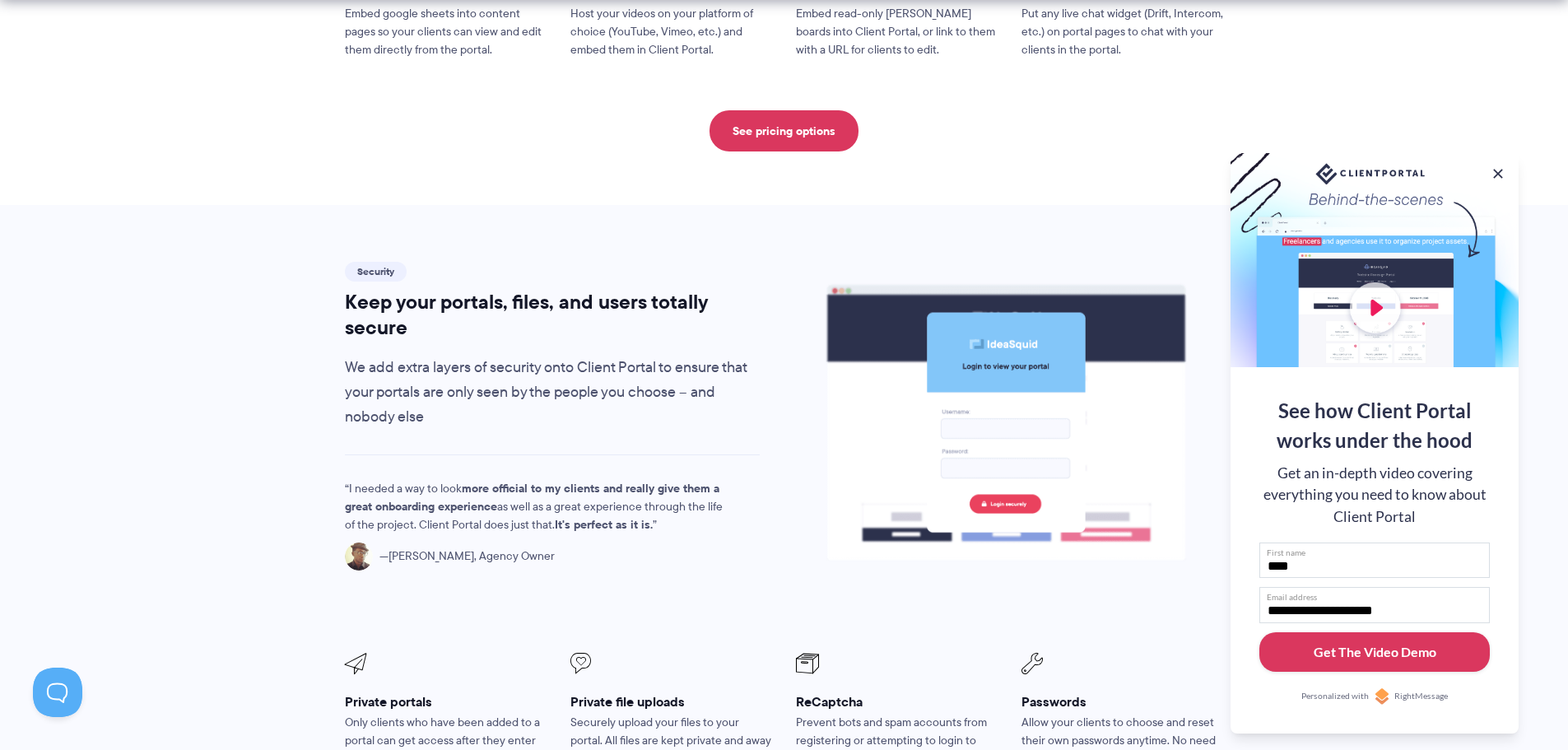
click at [1364, 662] on button "Get The Video Demo" at bounding box center [1375, 652] width 231 height 41
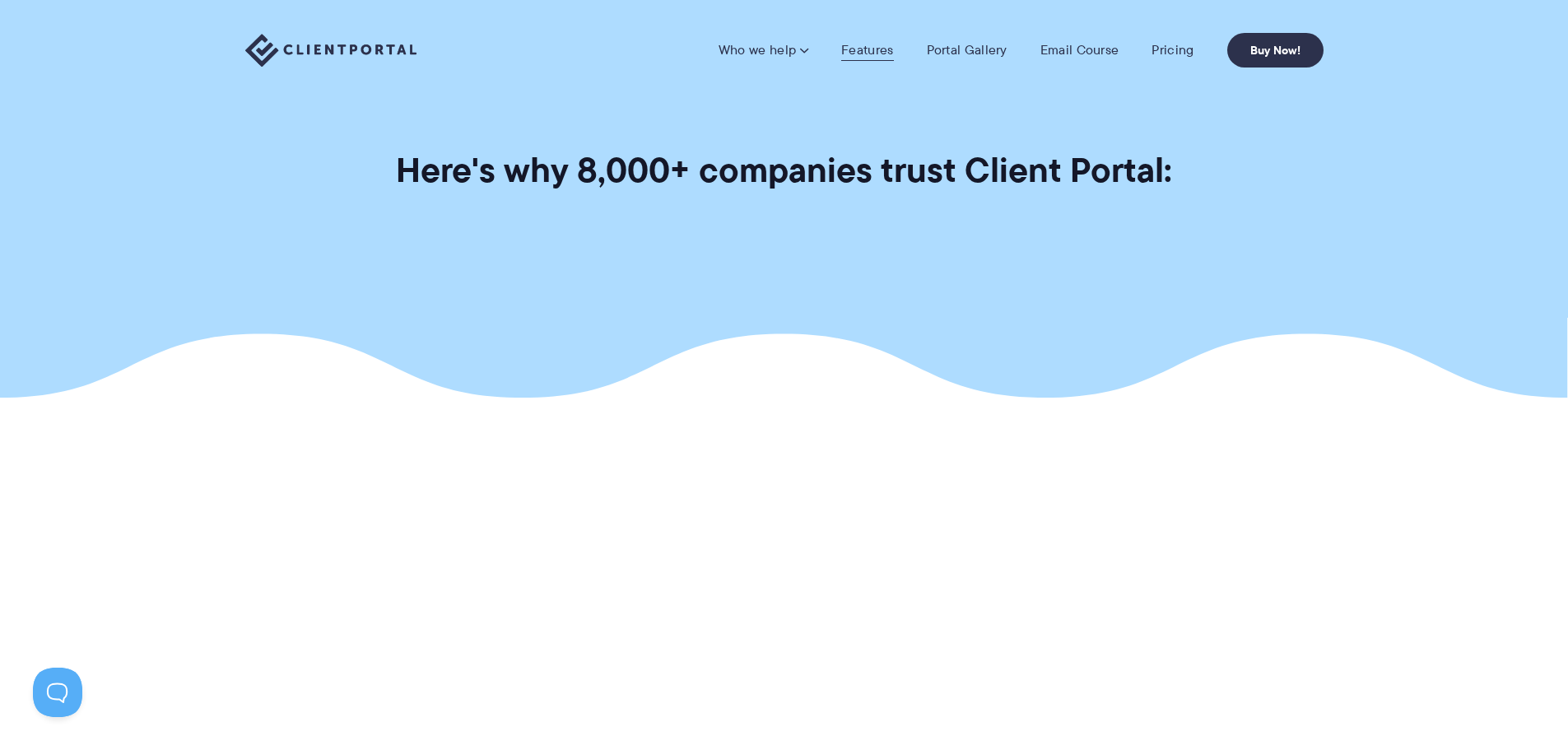
click at [859, 44] on link "Features" at bounding box center [867, 50] width 52 height 17
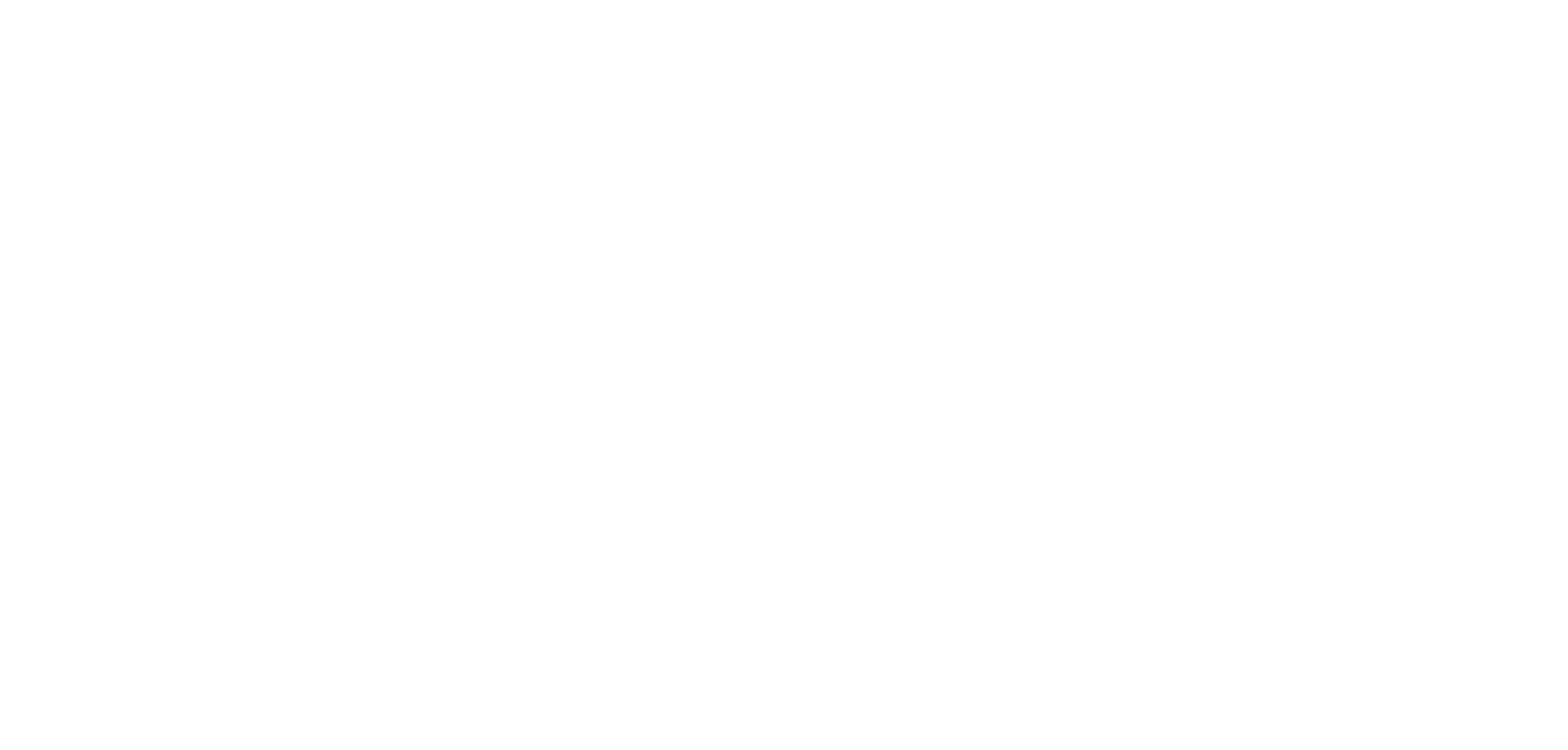
click at [592, 437] on html "Who we help Who we help View pricing Agencies See how Client Portal can help gi…" at bounding box center [784, 375] width 1568 height 750
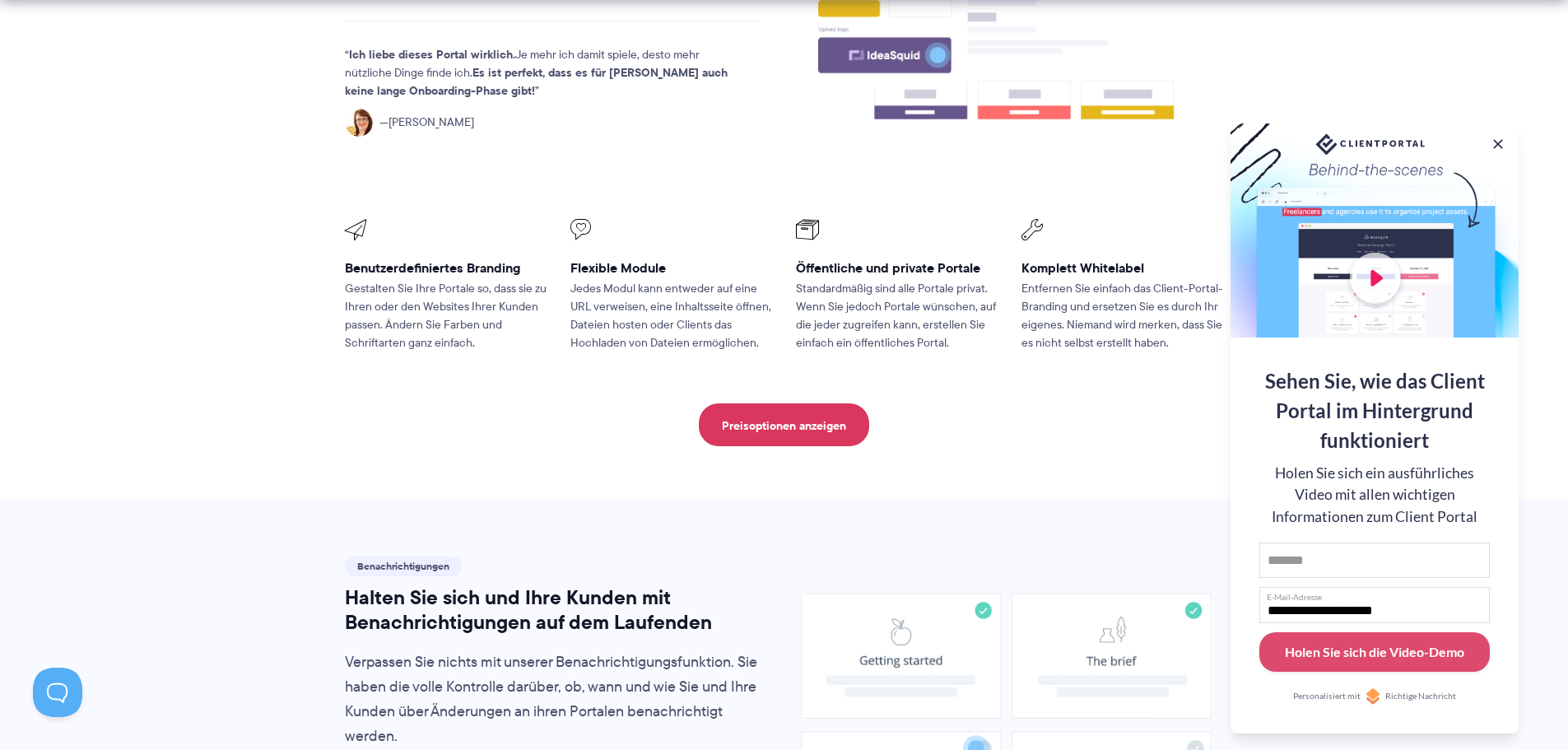
scroll to position [774, 0]
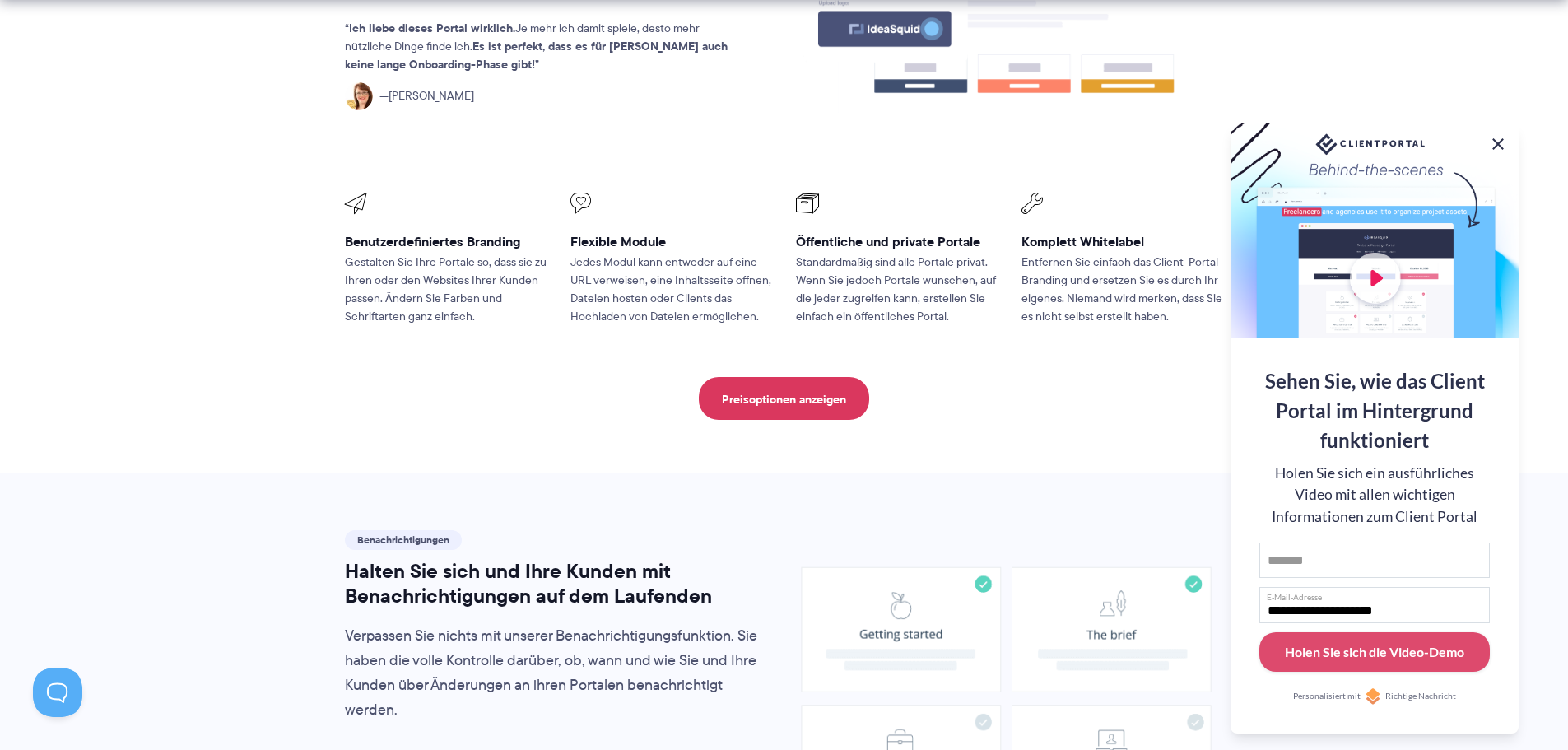
click at [1501, 136] on button at bounding box center [1497, 143] width 19 height 19
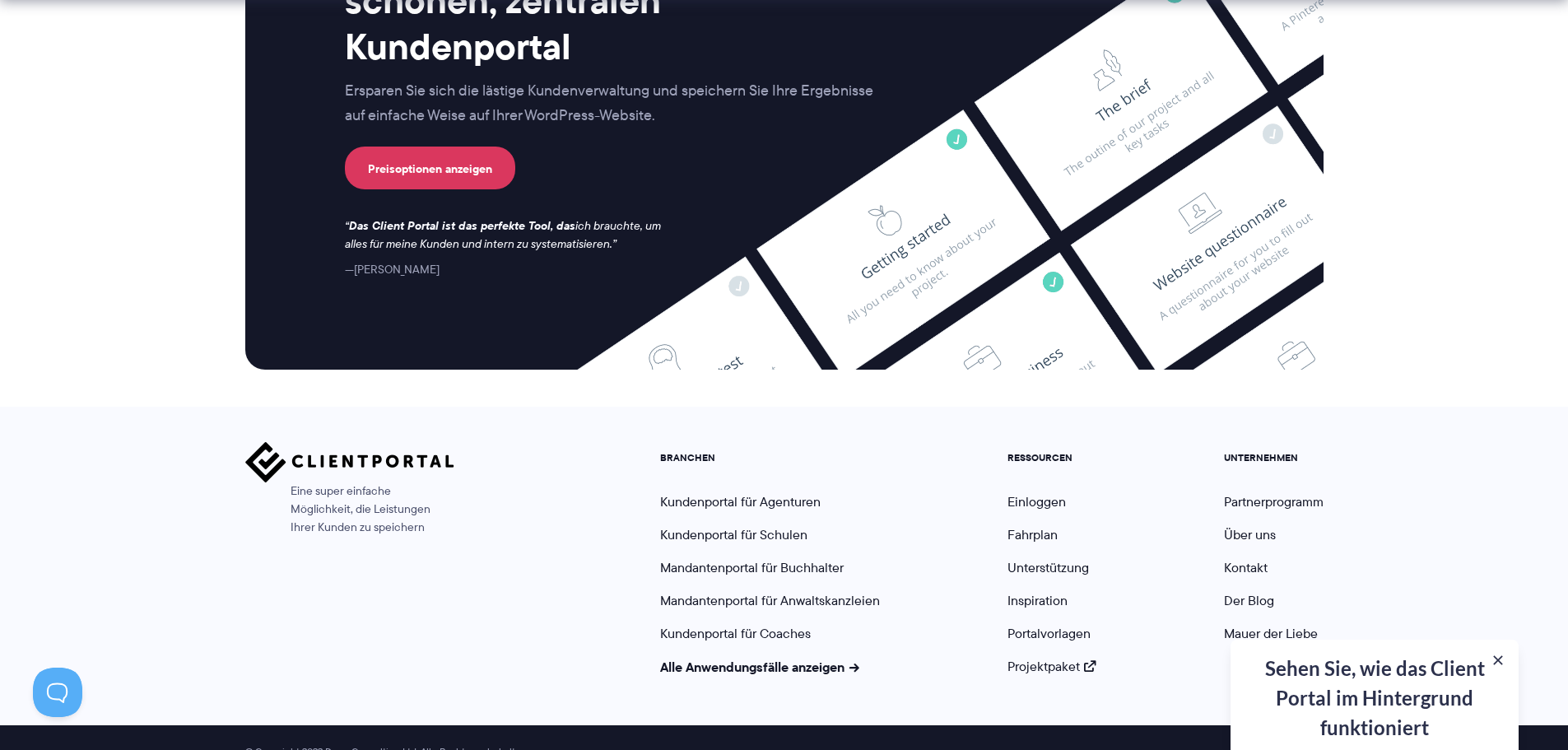
scroll to position [4720, 0]
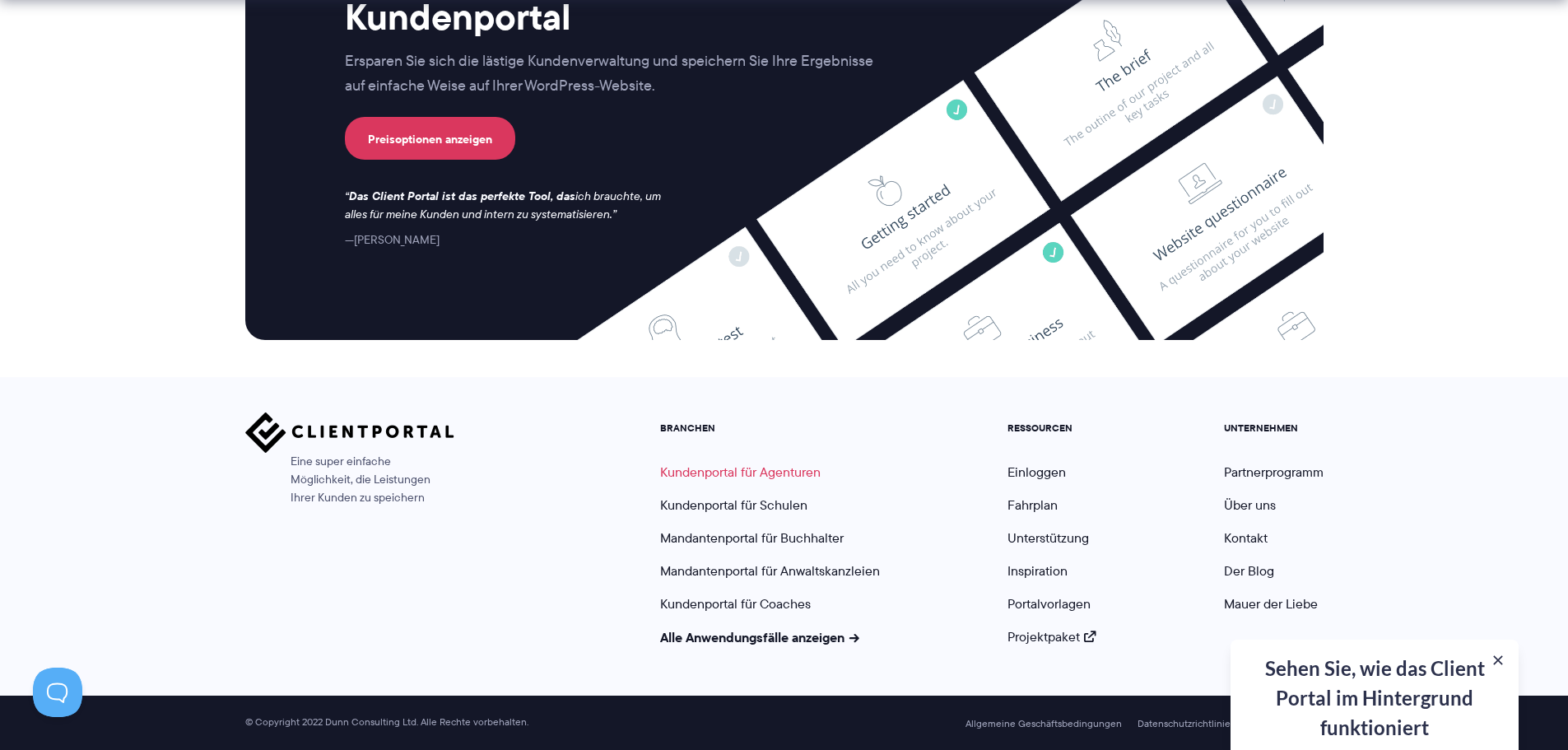
click at [724, 477] on font "Kundenportal für Agenturen" at bounding box center [741, 472] width 161 height 18
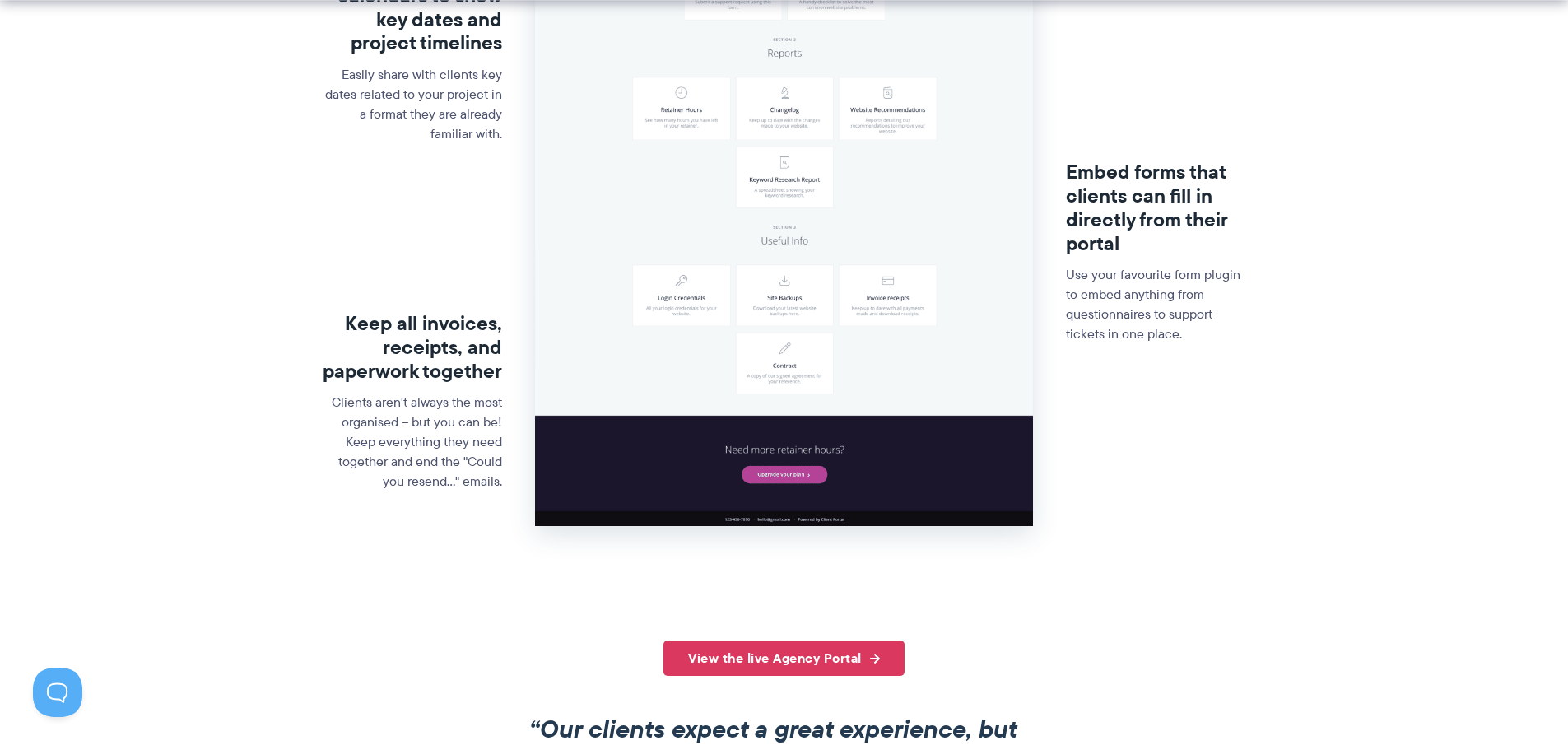
scroll to position [693, 0]
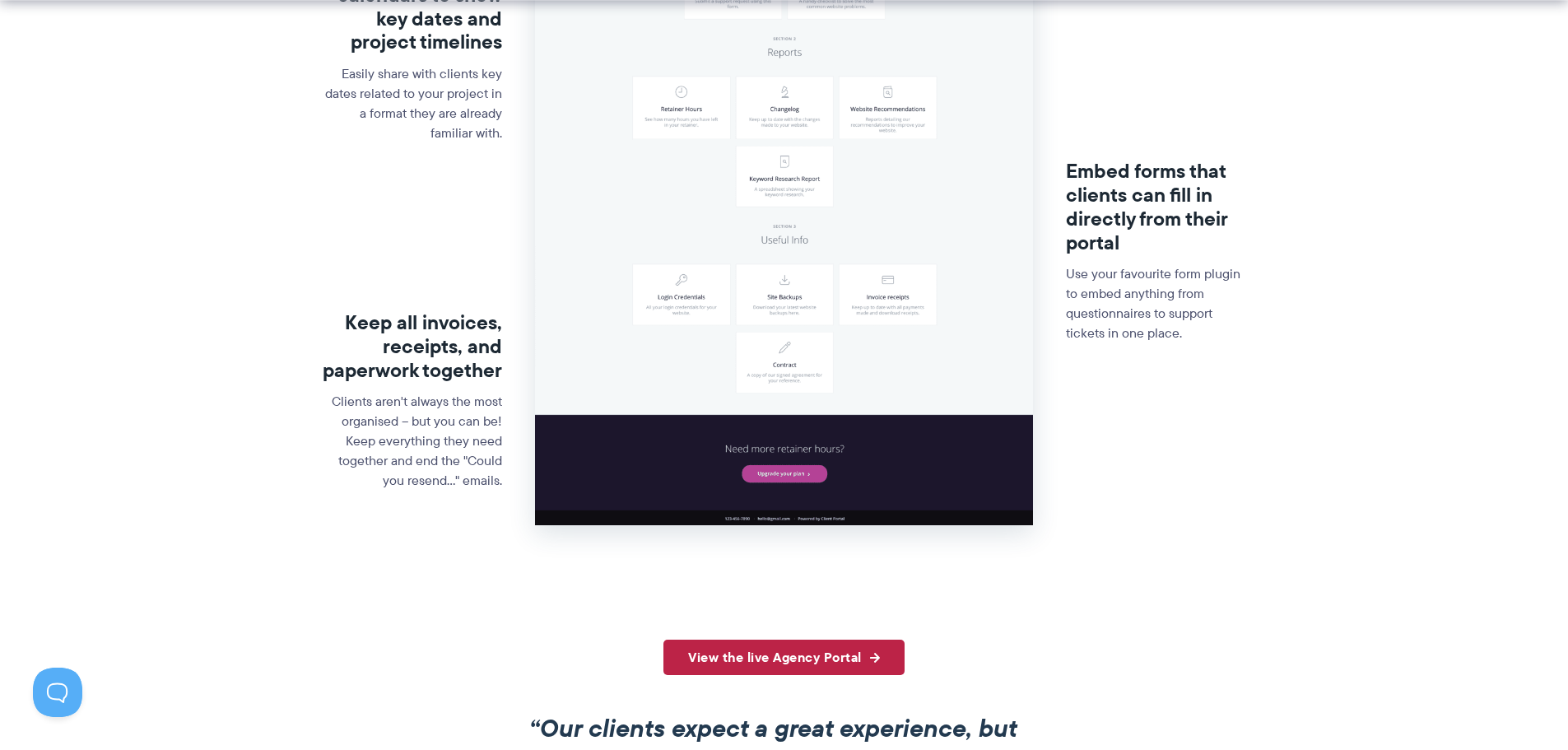
click at [789, 652] on link "View the live Agency Portal" at bounding box center [783, 657] width 241 height 35
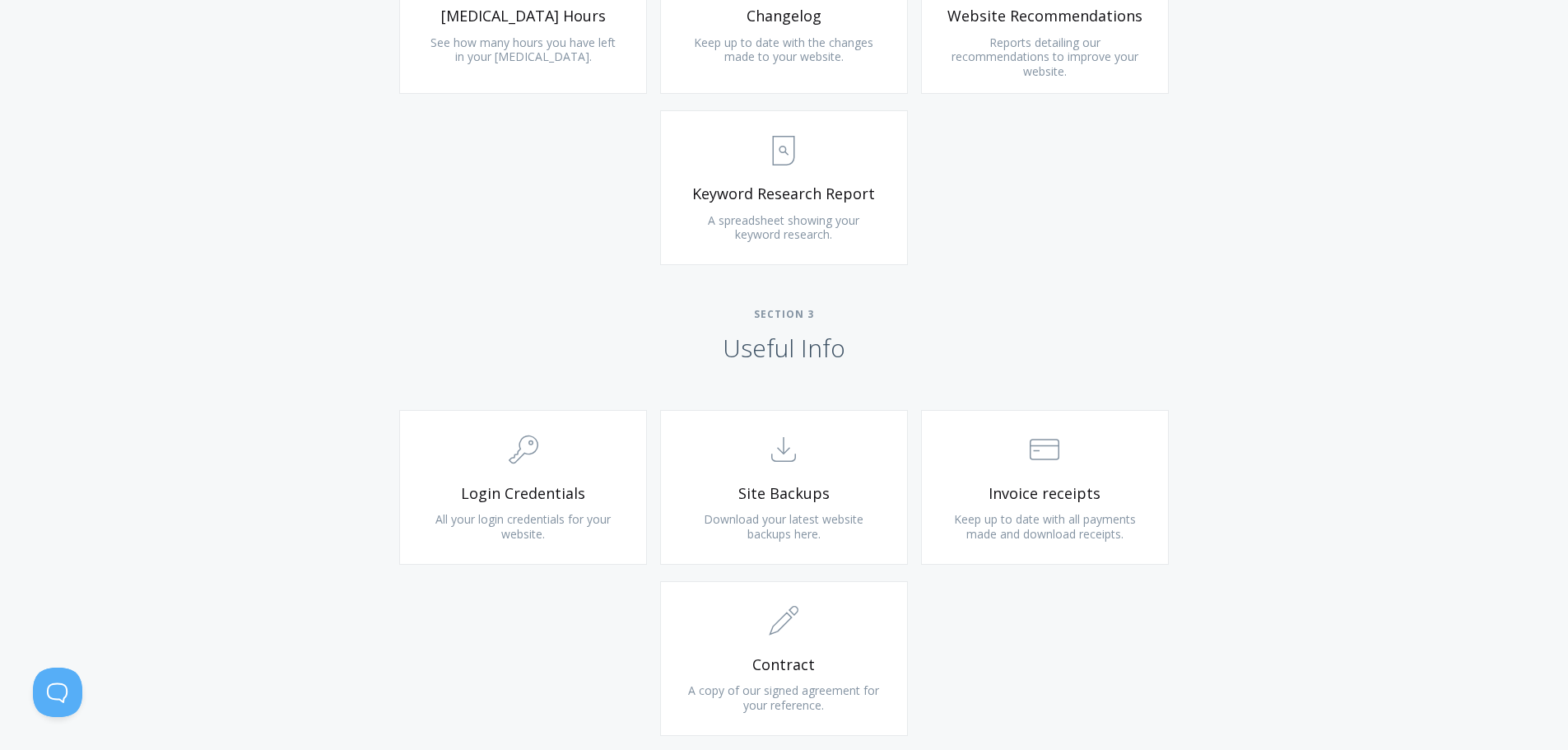
scroll to position [1271, 0]
click at [517, 483] on span "Login Credentials" at bounding box center [523, 490] width 197 height 18
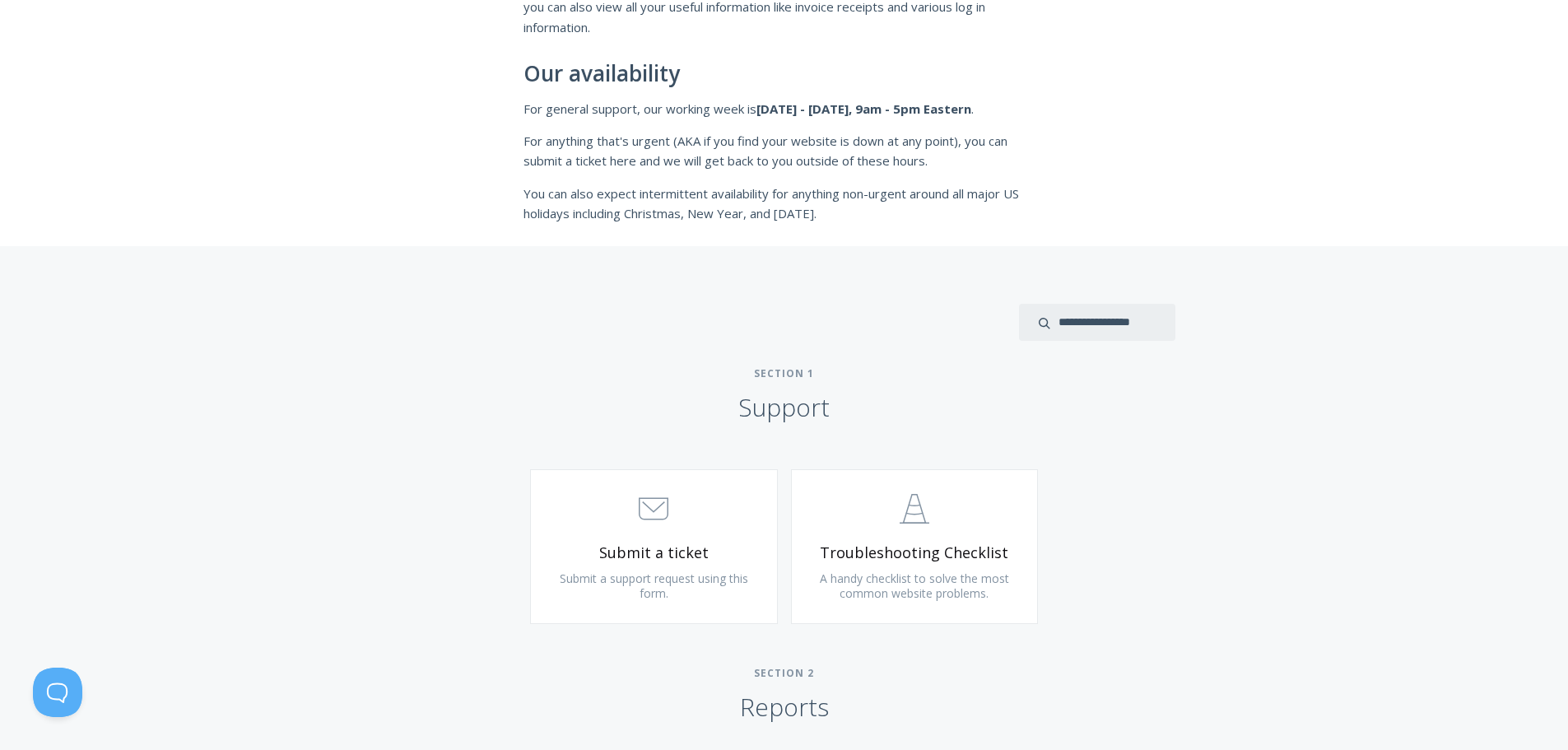
scroll to position [429, 0]
click at [658, 511] on polyline at bounding box center [654, 509] width 22 height 10
